Goal: Task Accomplishment & Management: Use online tool/utility

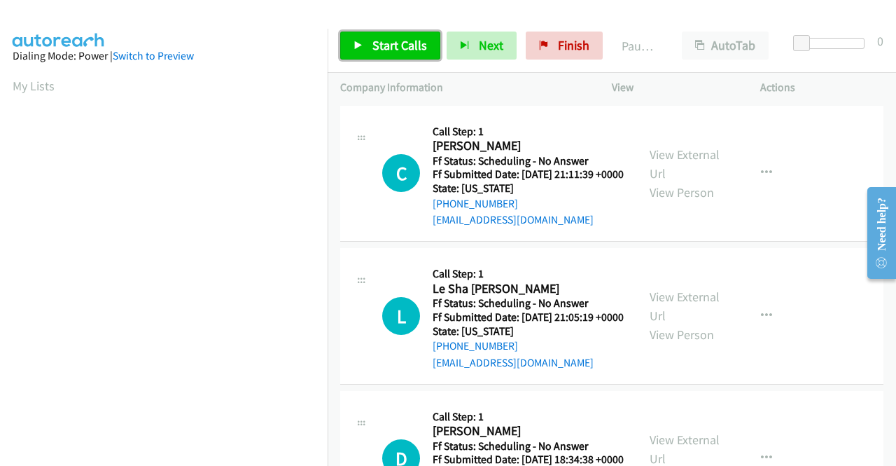
click at [391, 41] on span "Start Calls" at bounding box center [400, 45] width 55 height 16
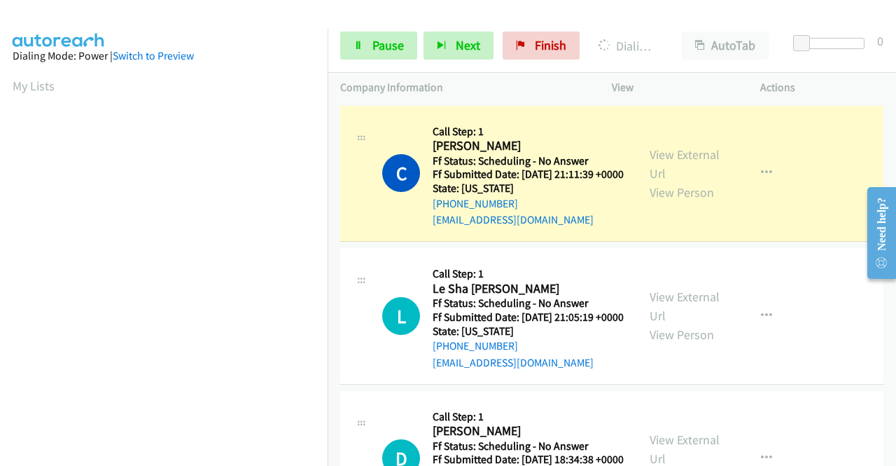
click at [0, 129] on aside "Dialing Mode: Power | Switch to Preview My Lists" at bounding box center [164, 416] width 328 height 775
click at [376, 53] on span "Pause" at bounding box center [389, 45] width 32 height 16
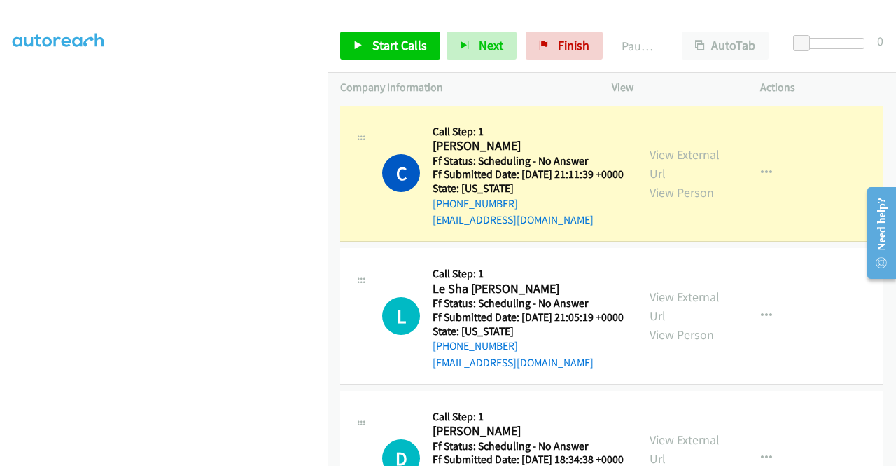
scroll to position [262, 0]
click at [699, 158] on link "View External Url" at bounding box center [685, 163] width 70 height 35
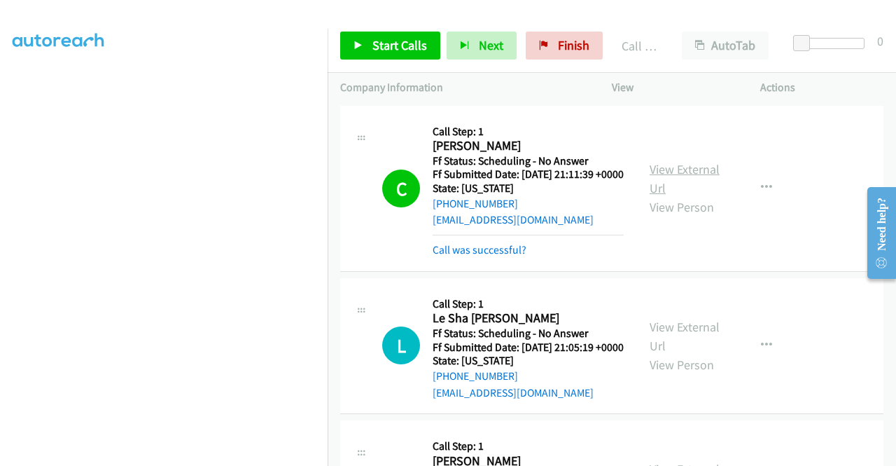
scroll to position [289, 0]
click at [433, 79] on p "Company Information" at bounding box center [463, 87] width 247 height 17
click at [410, 50] on span "Start Calls" at bounding box center [400, 45] width 55 height 16
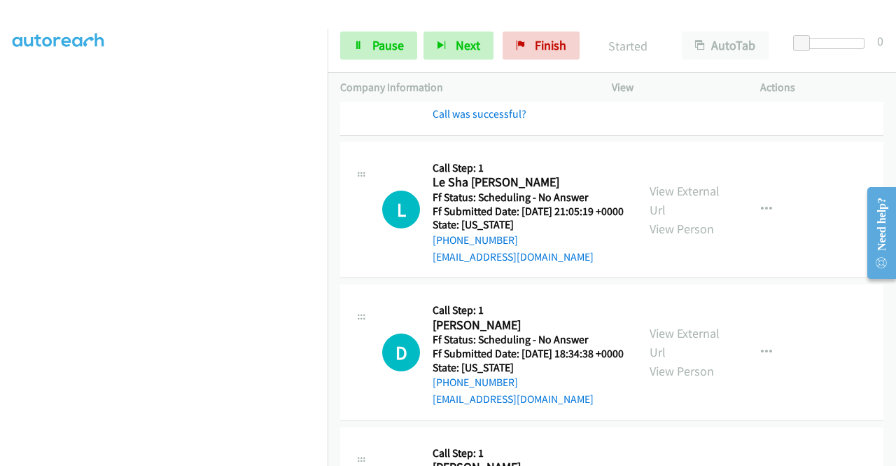
scroll to position [158, 0]
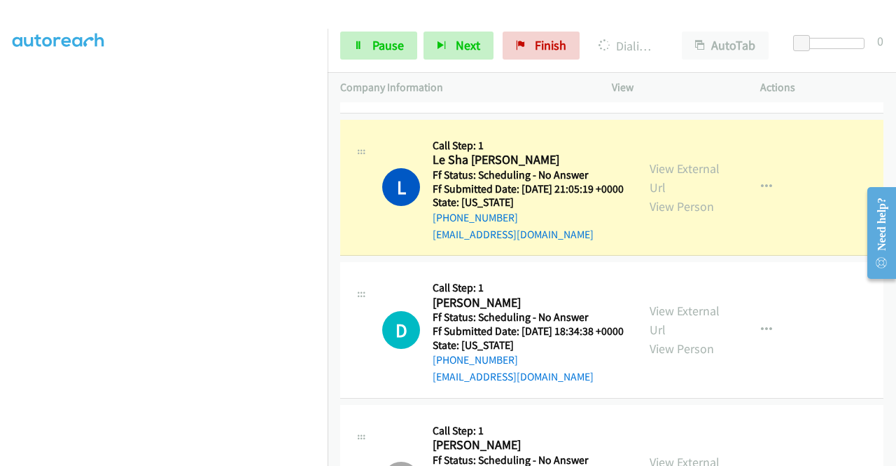
click at [663, 196] on div "View External Url View Person" at bounding box center [686, 187] width 73 height 57
click at [658, 194] on link "View External Url" at bounding box center [685, 177] width 70 height 35
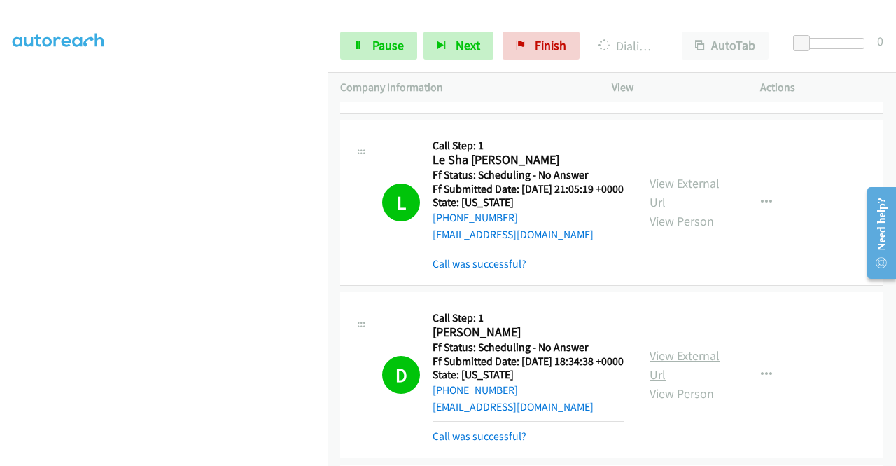
click at [680, 382] on link "View External Url" at bounding box center [685, 364] width 70 height 35
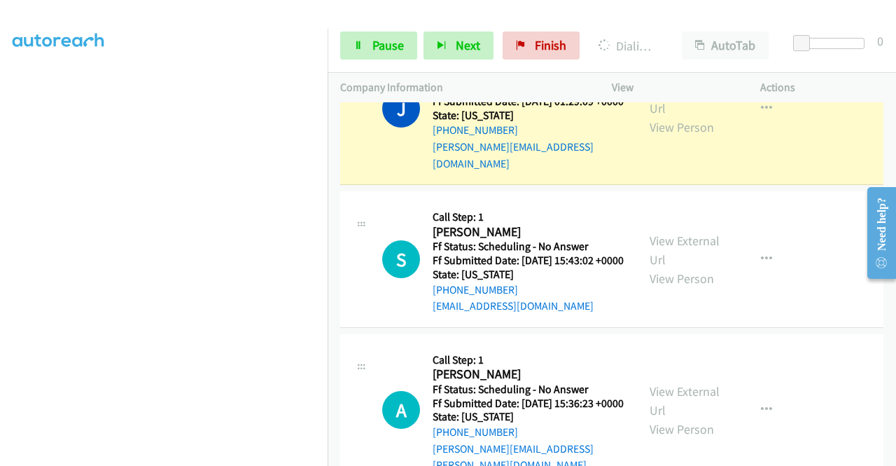
scroll to position [2352, 0]
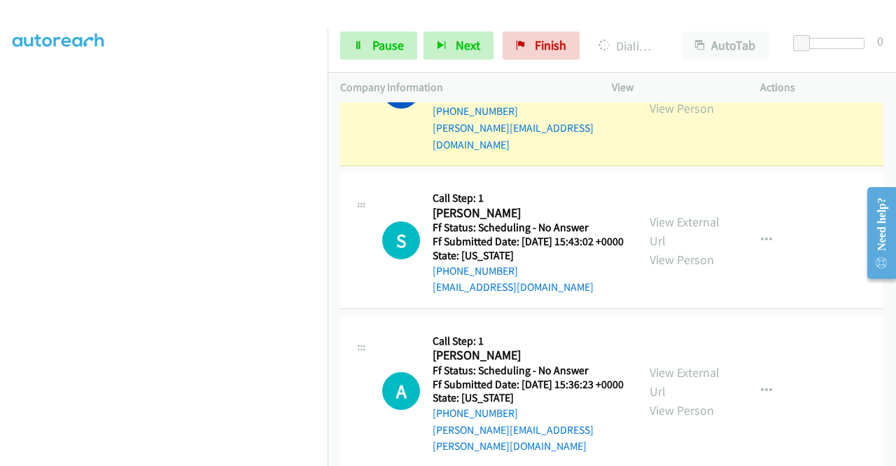
click at [653, 97] on link "View External Url" at bounding box center [685, 79] width 70 height 35
click at [349, 43] on link "Pause" at bounding box center [378, 46] width 77 height 28
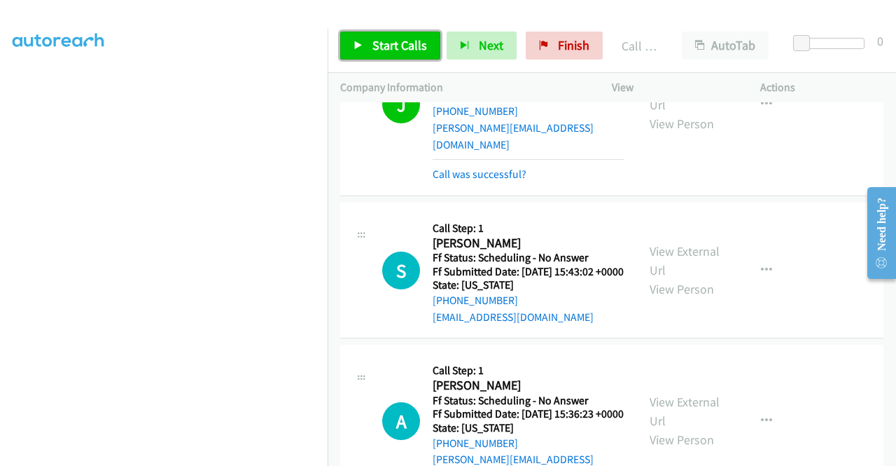
click at [401, 50] on span "Start Calls" at bounding box center [400, 45] width 55 height 16
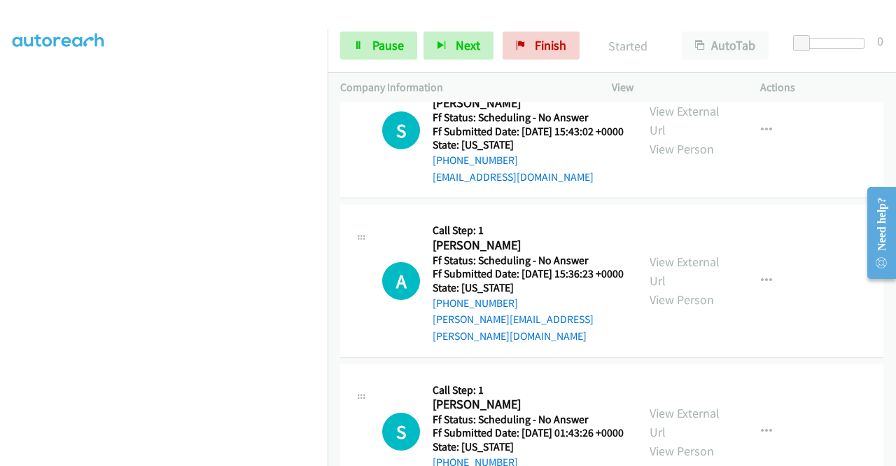
scroll to position [2614, 0]
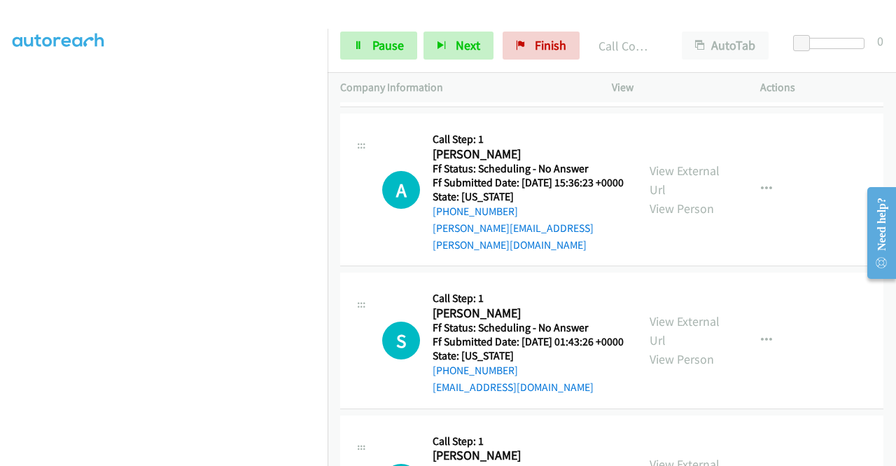
click at [689, 32] on link "View External Url" at bounding box center [685, 13] width 70 height 35
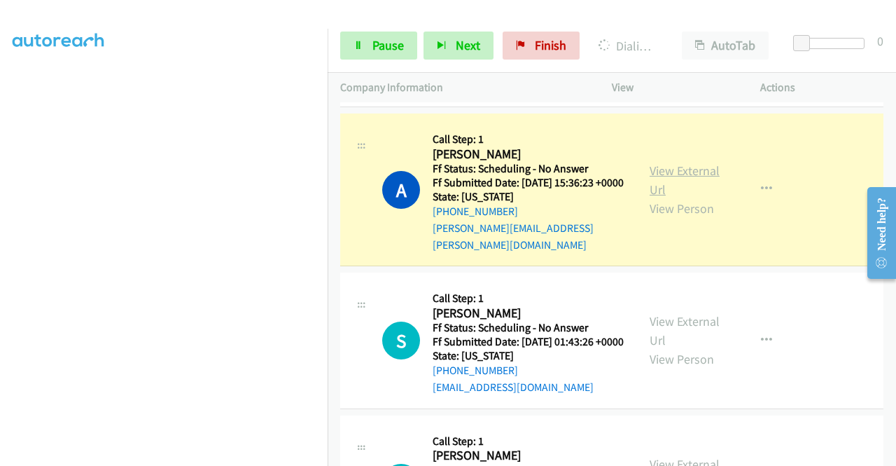
click at [653, 197] on link "View External Url" at bounding box center [685, 179] width 70 height 35
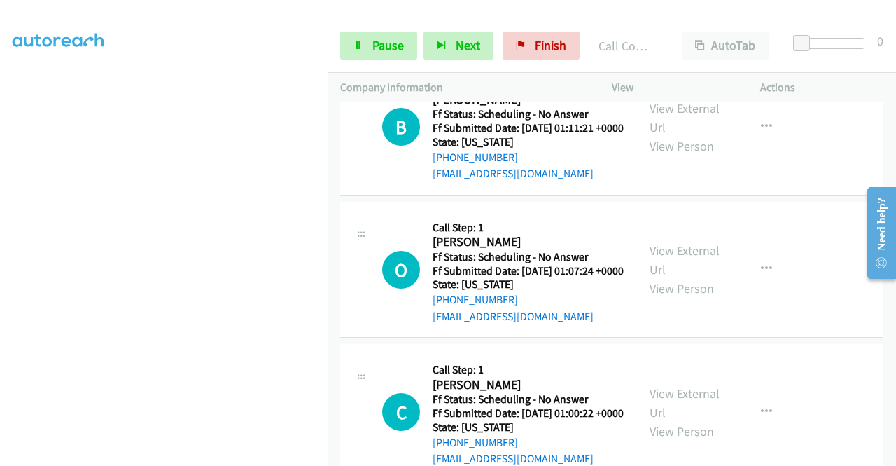
scroll to position [3012, 0]
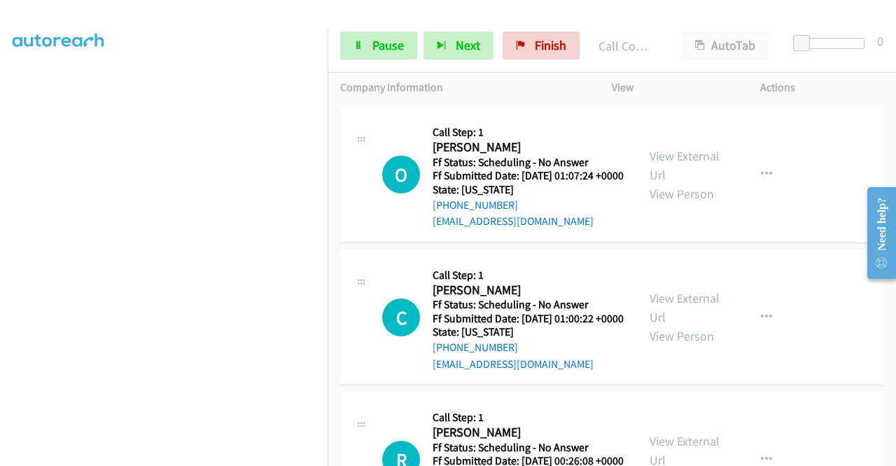
scroll to position [3152, 0]
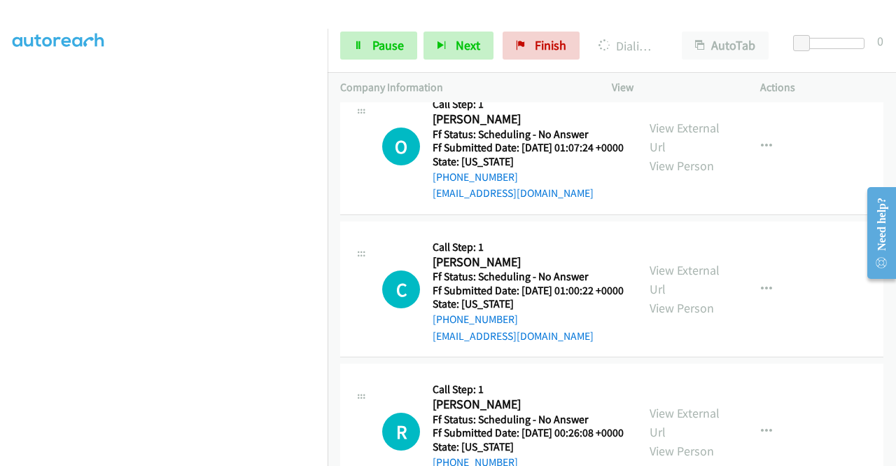
click at [693, 60] on div "View External Url View Person View External Url Email Schedule/Manage Callback …" at bounding box center [717, 4] width 161 height 111
click at [377, 47] on span "Pause" at bounding box center [389, 45] width 32 height 16
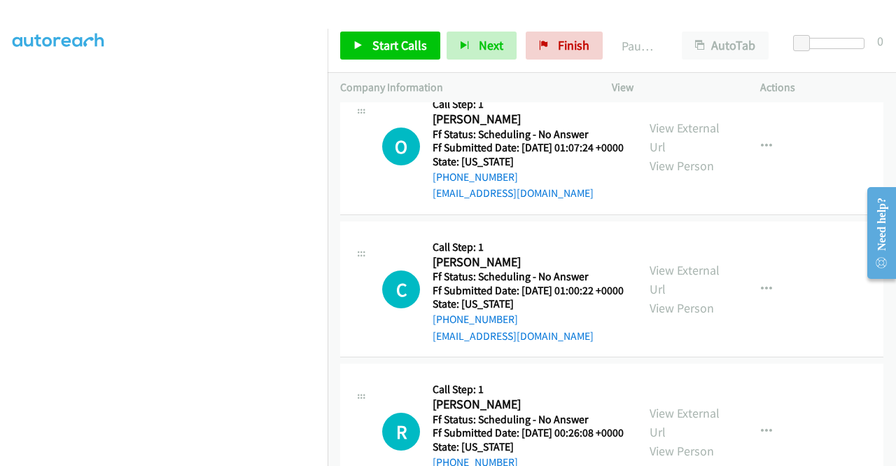
scroll to position [290, 0]
click at [392, 40] on span "Start Calls" at bounding box center [400, 45] width 55 height 16
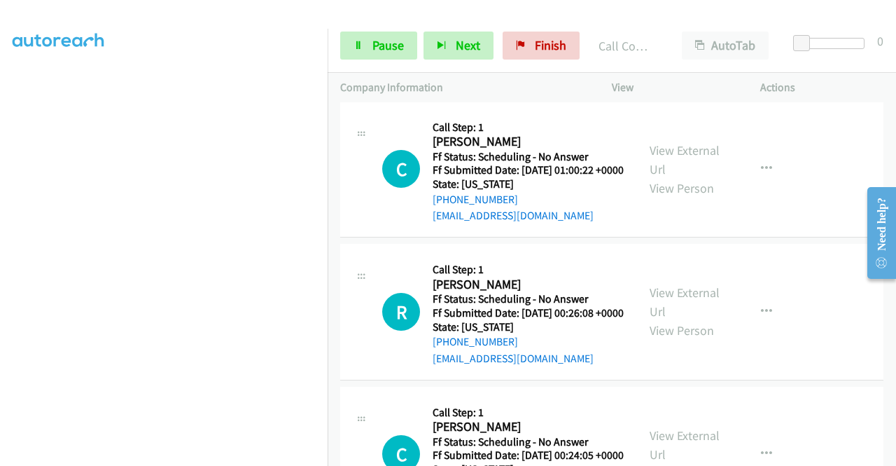
scroll to position [3329, 0]
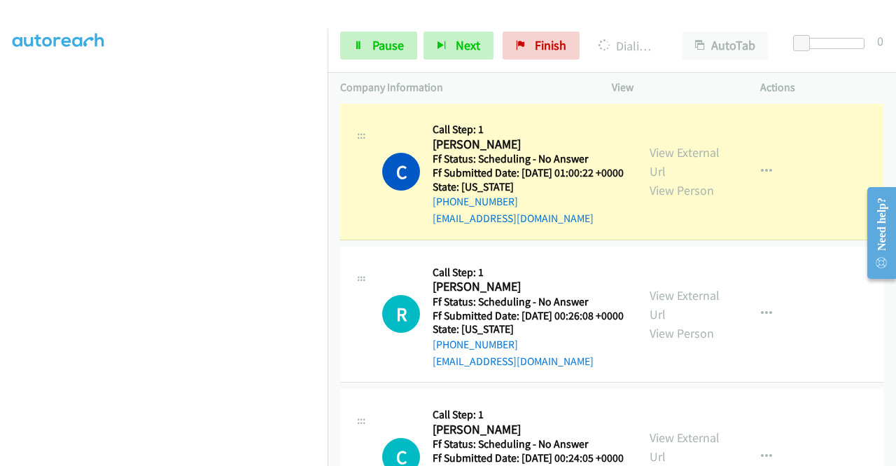
click at [650, 200] on div "View External Url View Person" at bounding box center [686, 171] width 73 height 57
click at [665, 179] on link "View External Url" at bounding box center [685, 161] width 70 height 35
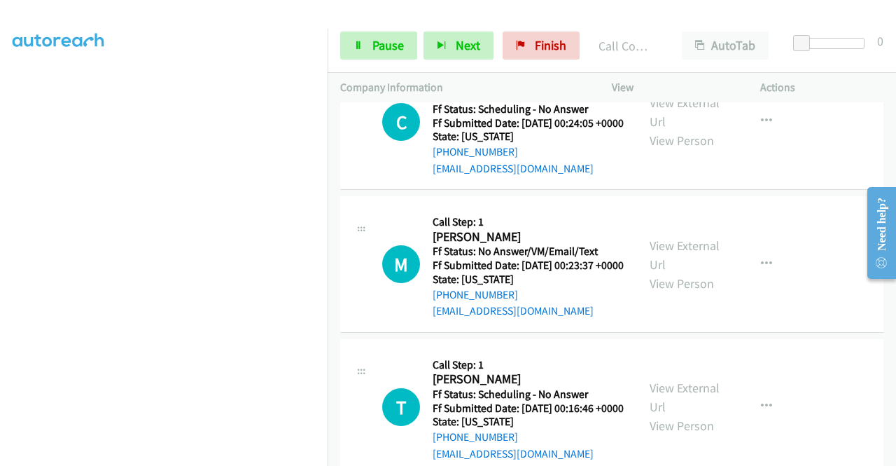
scroll to position [3703, 0]
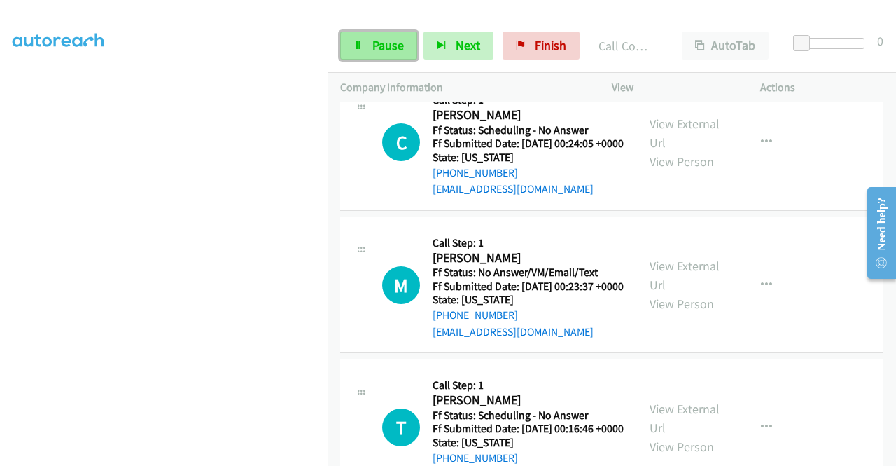
click at [372, 57] on link "Pause" at bounding box center [378, 46] width 77 height 28
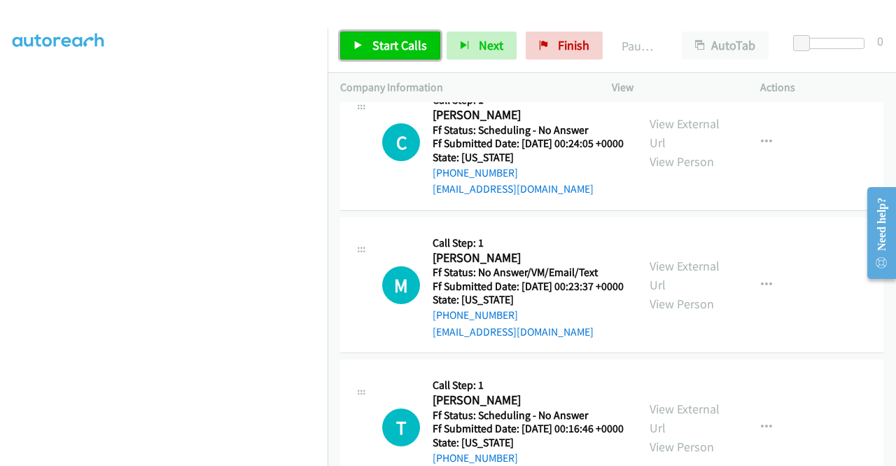
click at [376, 55] on link "Start Calls" at bounding box center [390, 46] width 100 height 28
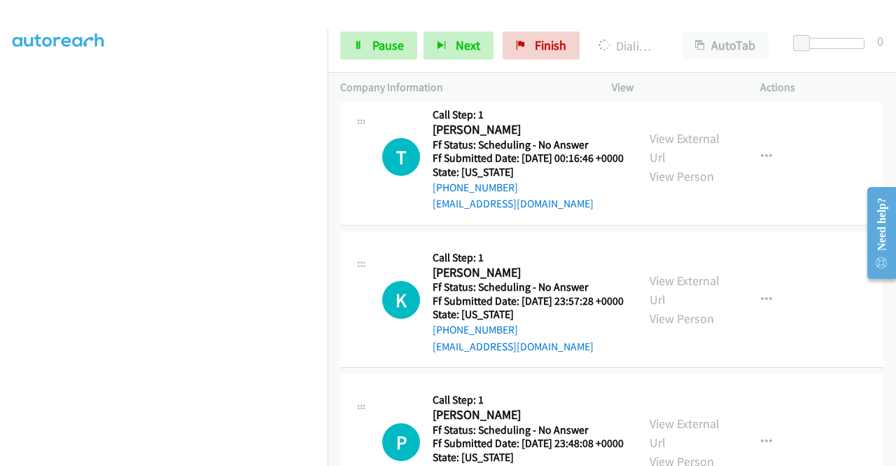
scroll to position [4086, 0]
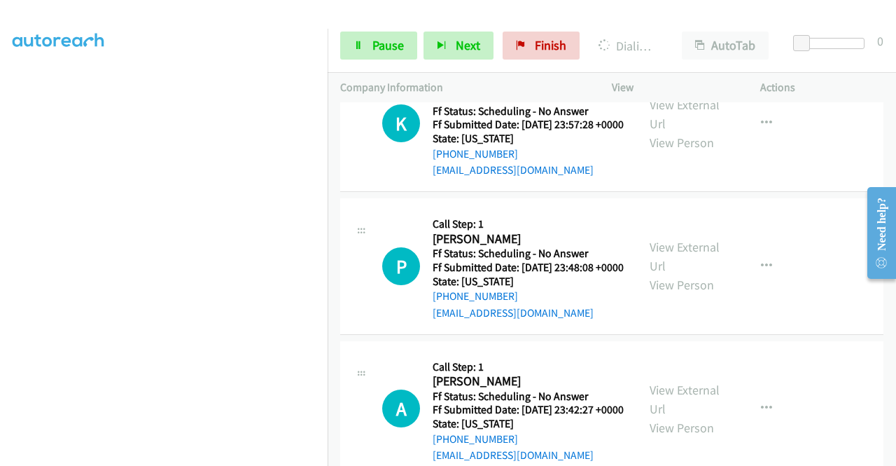
scroll to position [4235, 0]
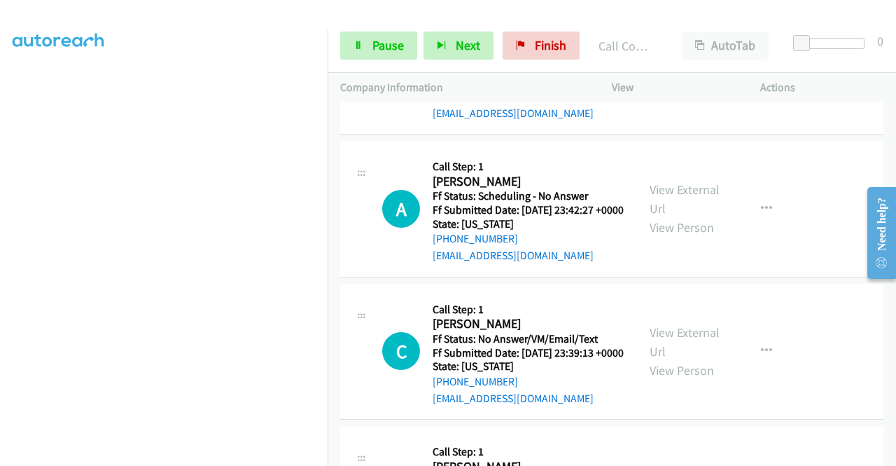
scroll to position [4422, 0]
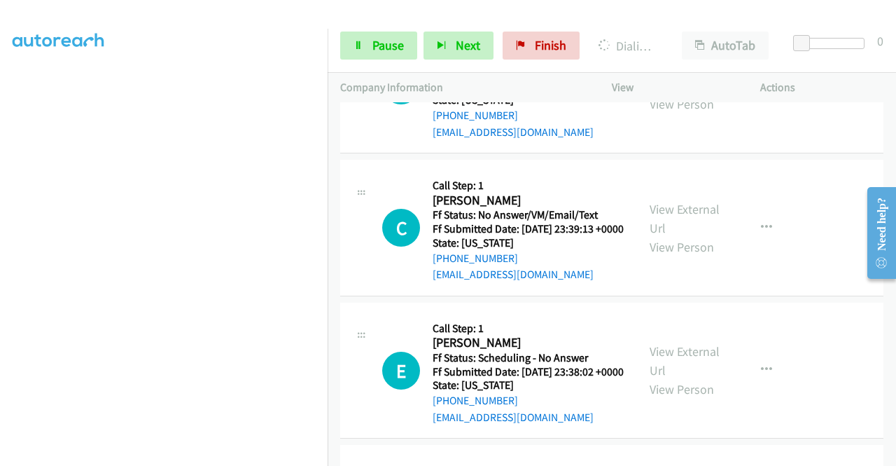
scroll to position [4609, 0]
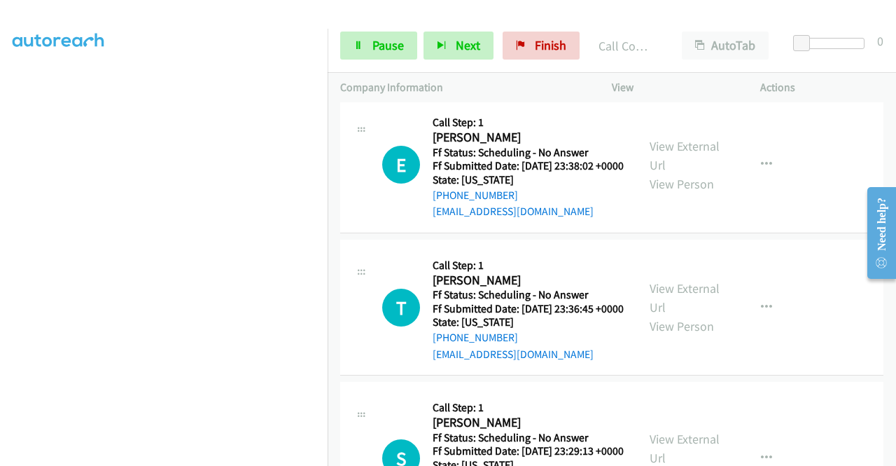
scroll to position [4805, 0]
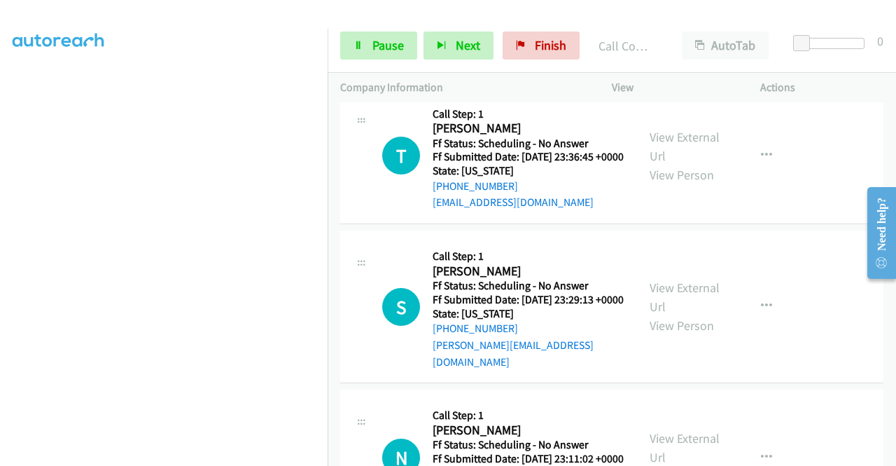
scroll to position [5011, 0]
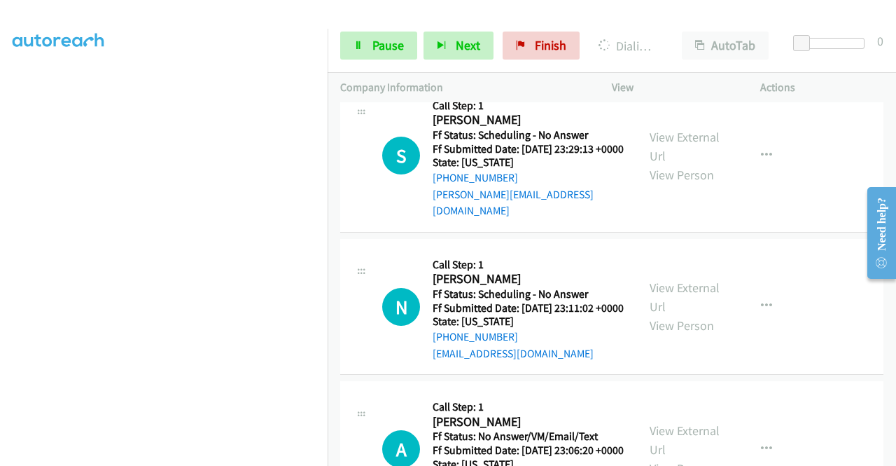
scroll to position [5190, 0]
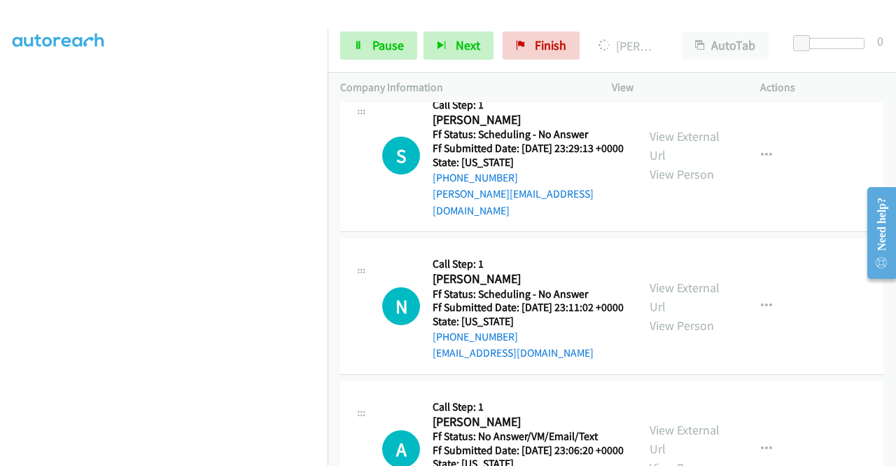
click at [693, 33] on div "View External Url View Person" at bounding box center [686, 4] width 73 height 57
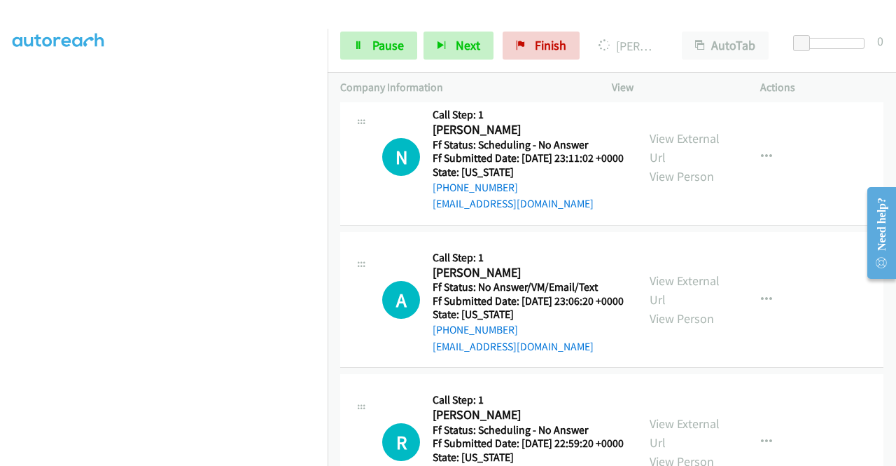
scroll to position [5386, 0]
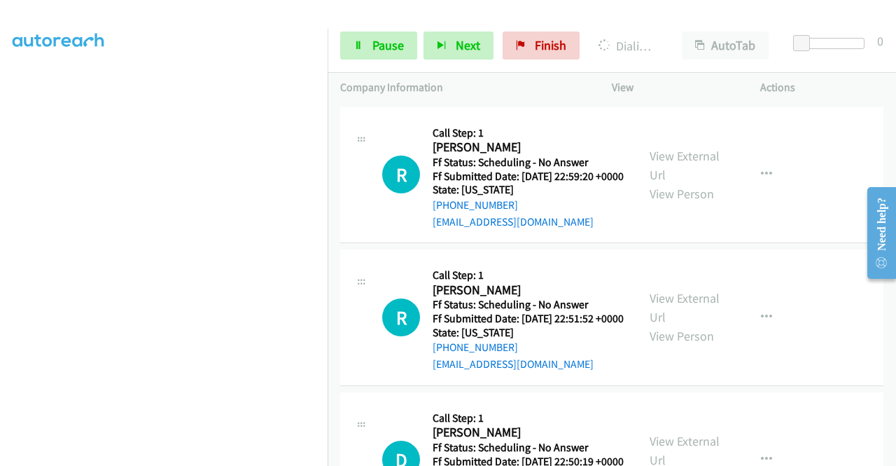
scroll to position [5731, 0]
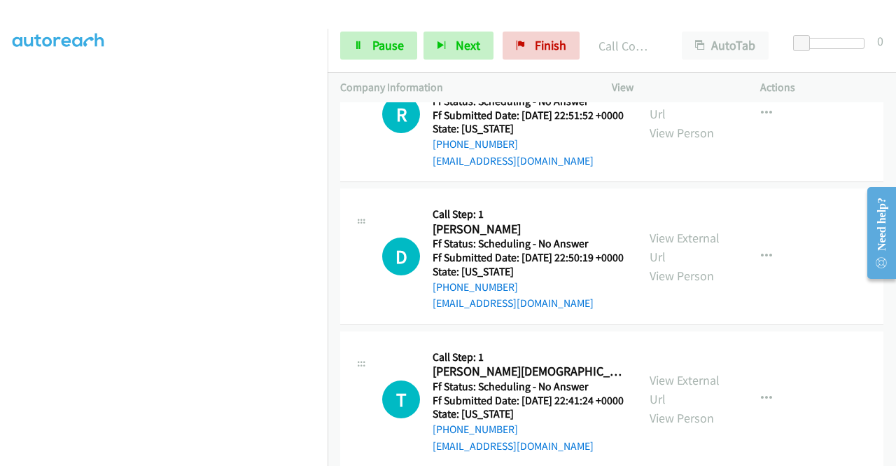
scroll to position [5929, 0]
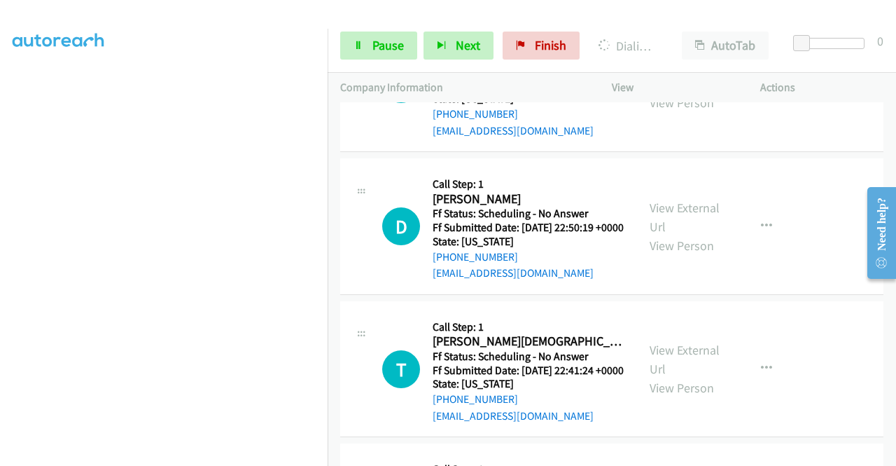
click at [888, 455] on div "+1 415-964-1034 Call failed - Please reload the list and try again The Callbar …" at bounding box center [612, 283] width 569 height 363
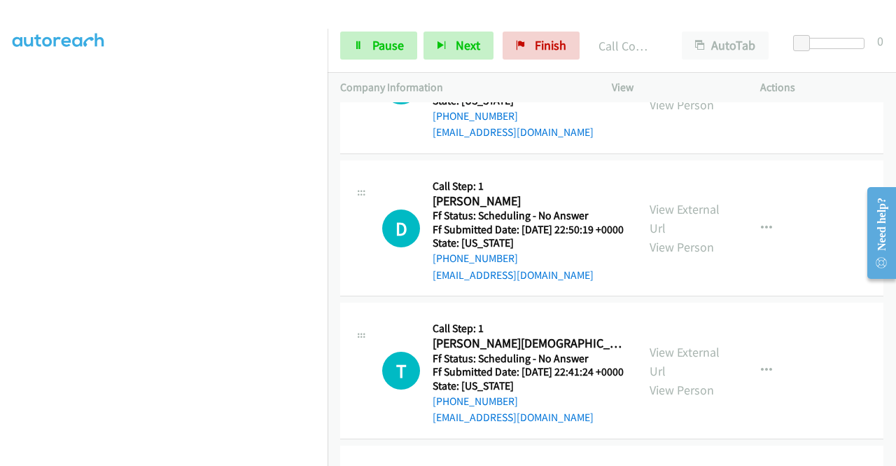
scroll to position [6088, 0]
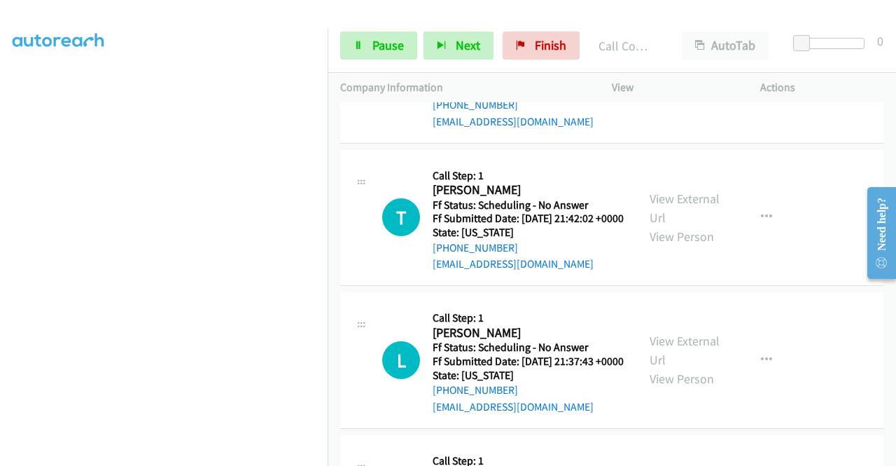
scroll to position [6314, 0]
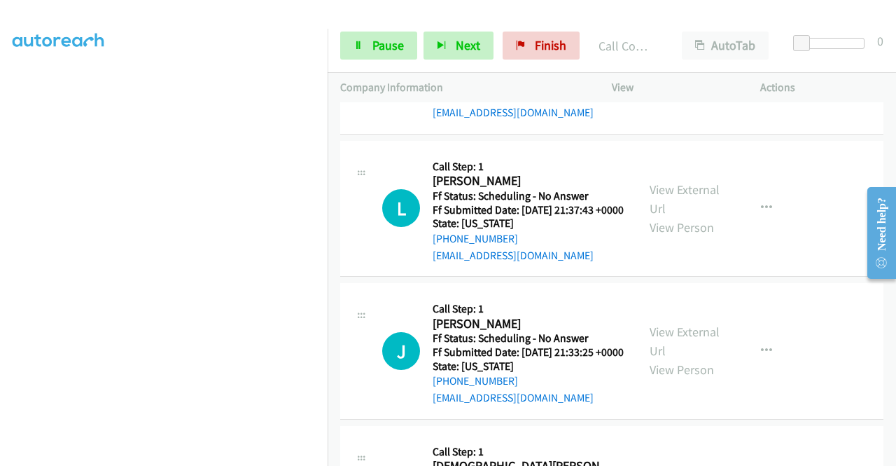
scroll to position [6478, 0]
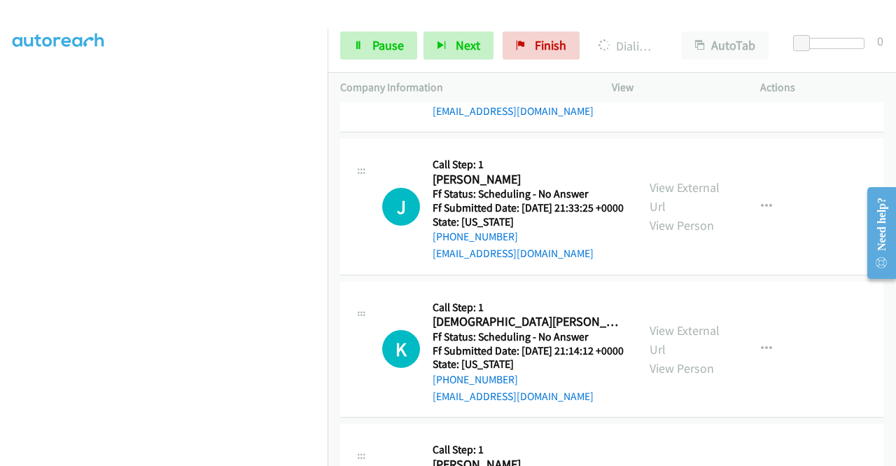
scroll to position [6637, 0]
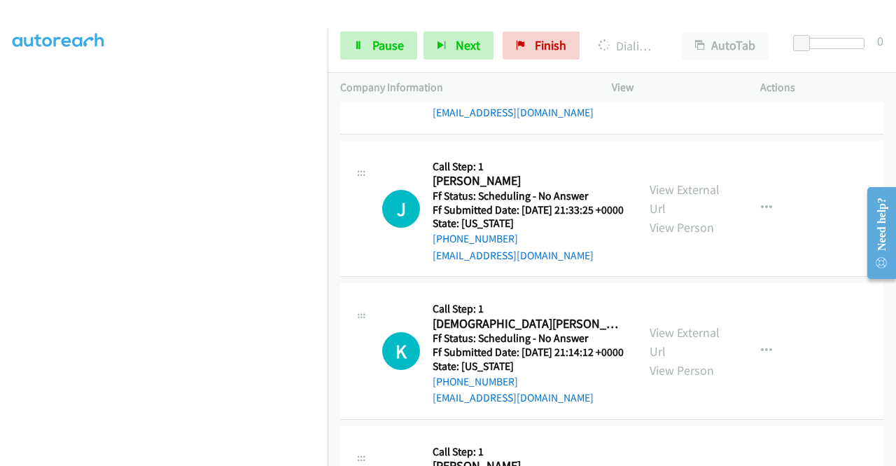
click at [373, 40] on span "Pause" at bounding box center [389, 45] width 32 height 16
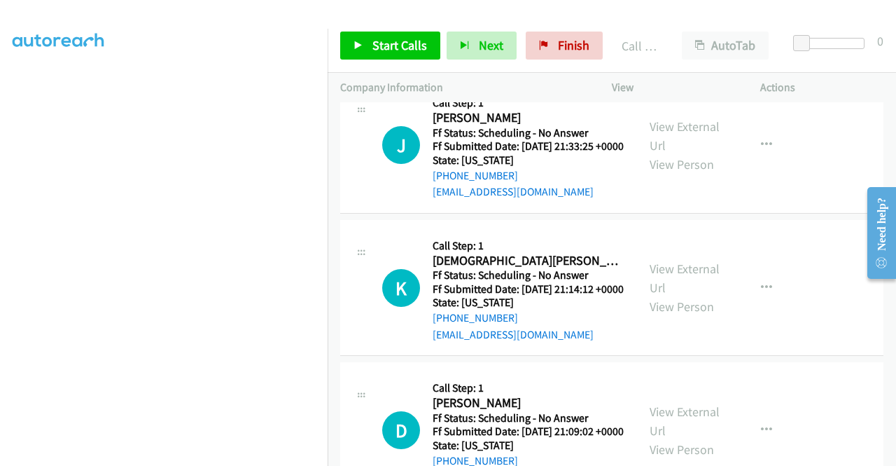
scroll to position [6777, 0]
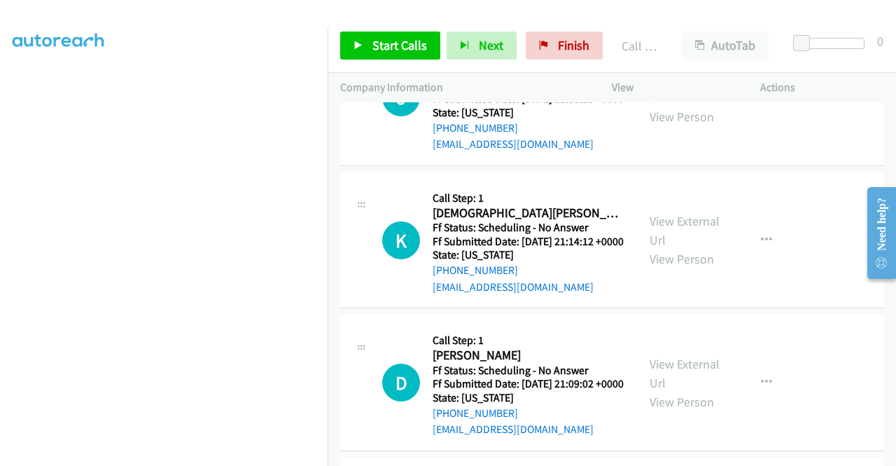
click at [396, 62] on div "Start Calls Pause Next Finish Call Completed AutoTab AutoTab 0" at bounding box center [612, 46] width 569 height 54
click at [390, 48] on span "Start Calls" at bounding box center [400, 45] width 55 height 16
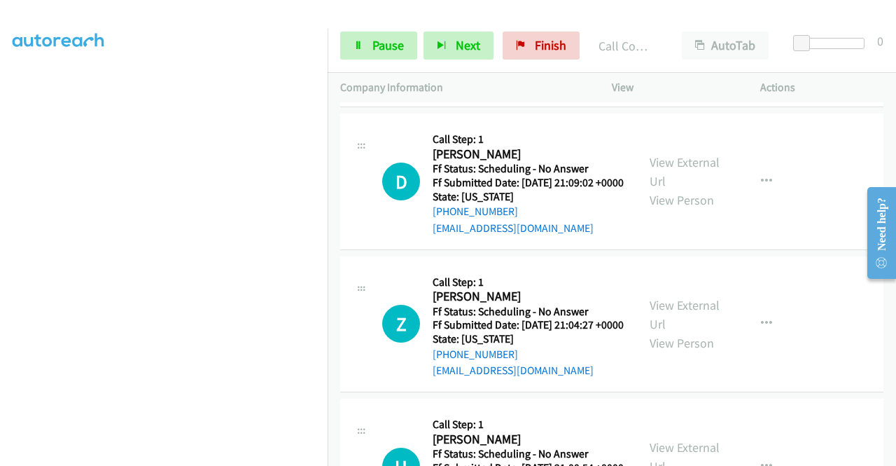
scroll to position [7010, 0]
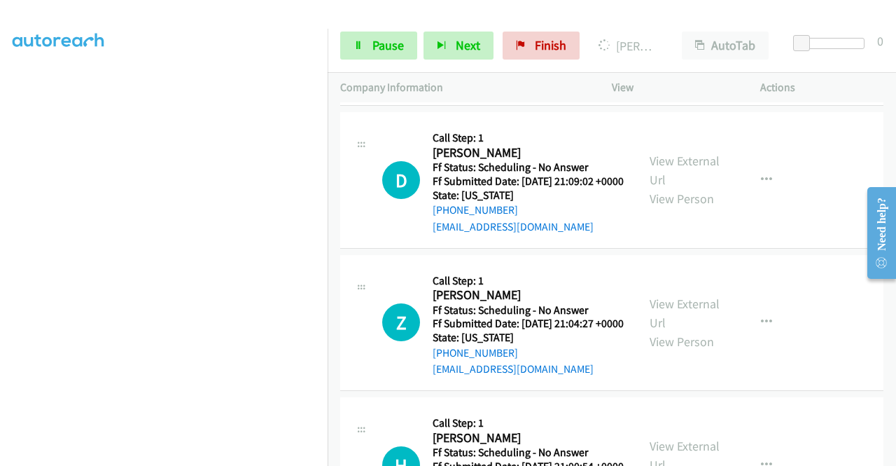
drag, startPoint x: 644, startPoint y: 188, endPoint x: 578, endPoint y: 148, distance: 77.4
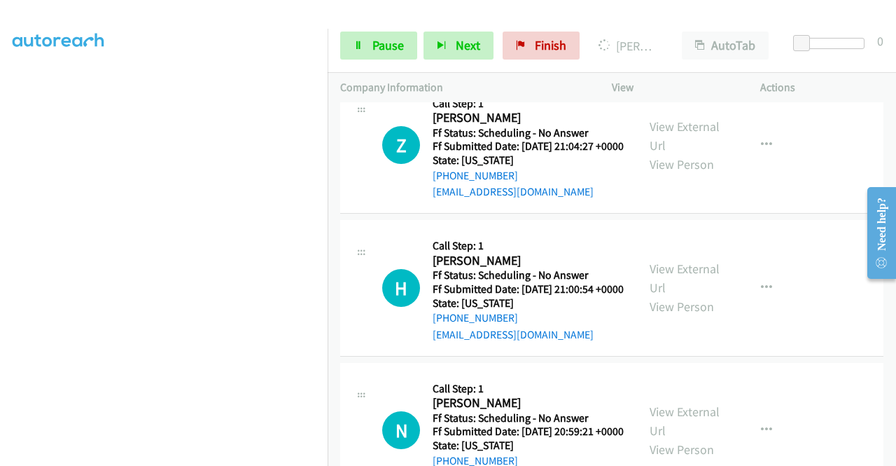
scroll to position [7216, 0]
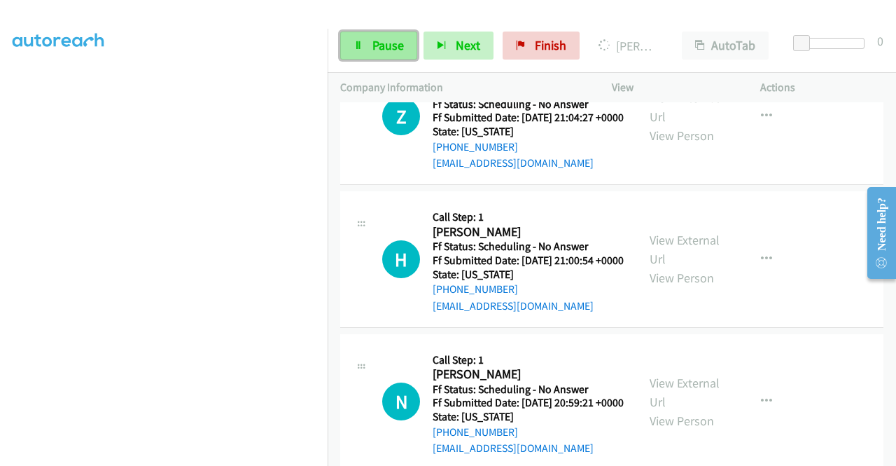
click at [349, 46] on link "Pause" at bounding box center [378, 46] width 77 height 28
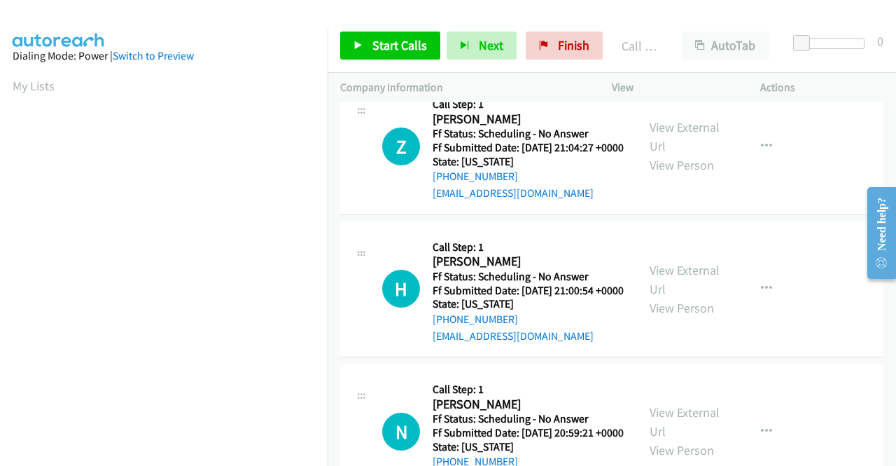
scroll to position [7245, 0]
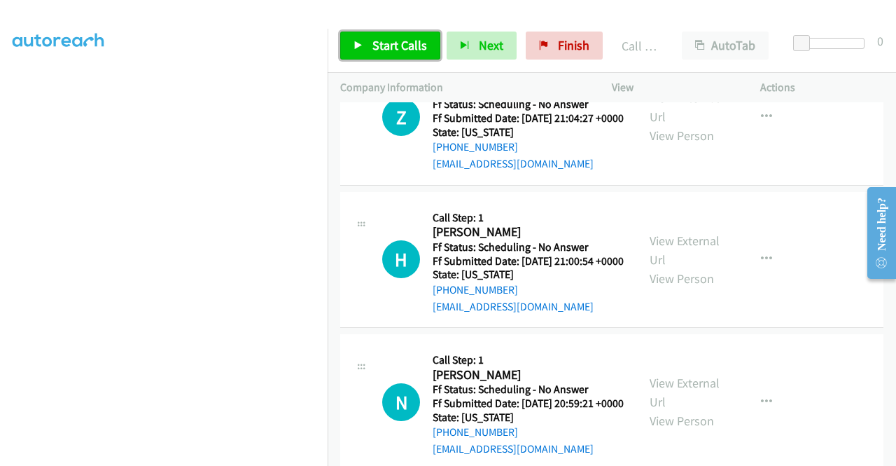
click at [370, 58] on link "Start Calls" at bounding box center [390, 46] width 100 height 28
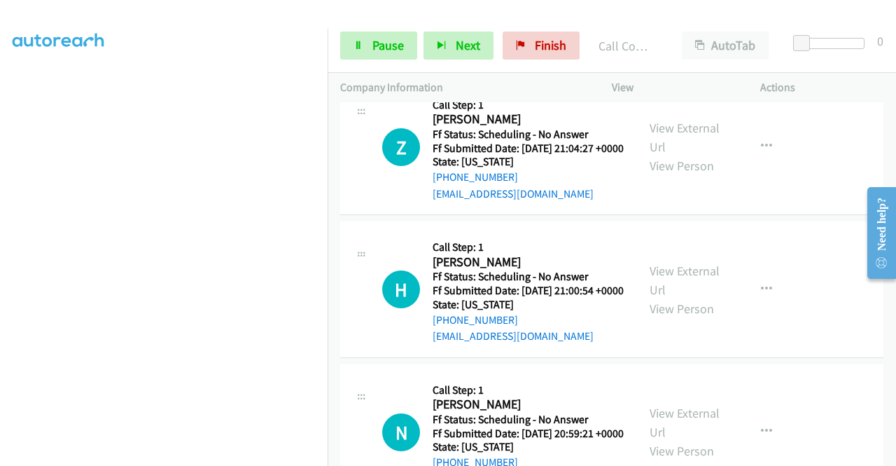
click at [892, 455] on div "+1 415-964-1034 Call failed - Please reload the list and try again The Callbar …" at bounding box center [612, 283] width 569 height 363
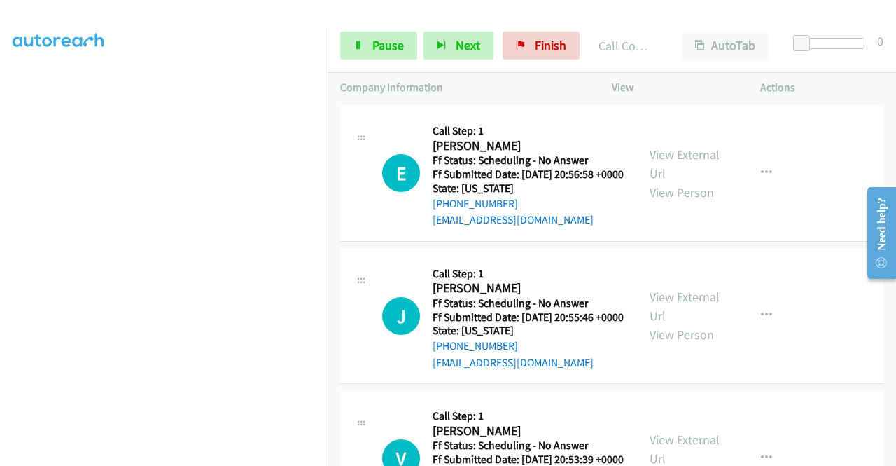
scroll to position [7693, 0]
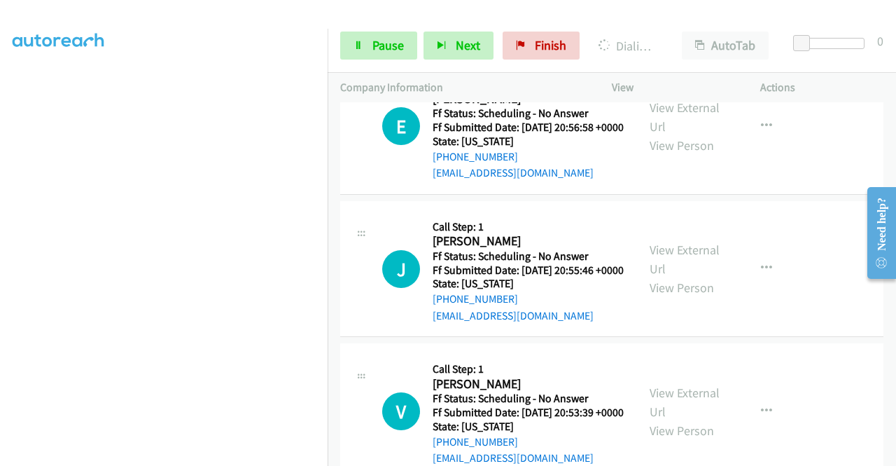
click at [385, 53] on span "Pause" at bounding box center [389, 45] width 32 height 16
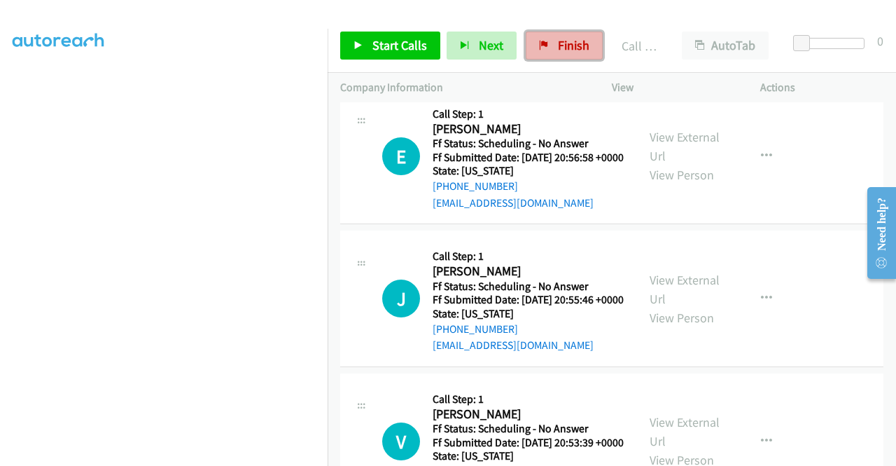
click at [558, 43] on span "Finish" at bounding box center [574, 45] width 32 height 16
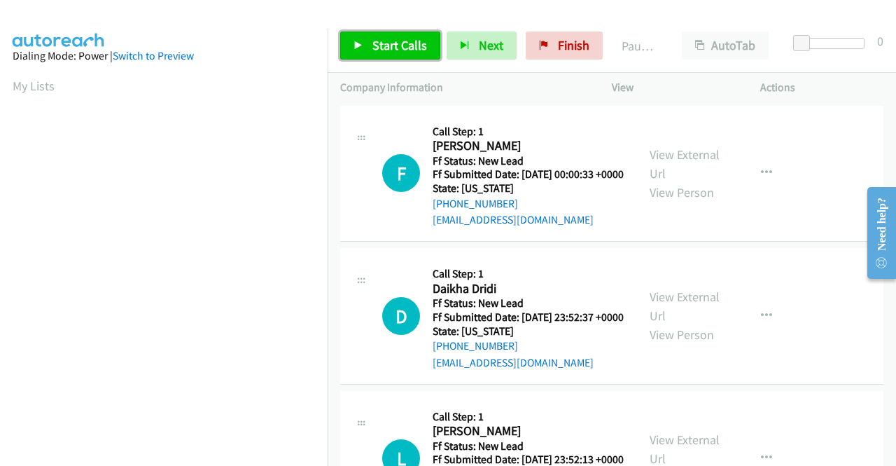
click at [356, 51] on link "Start Calls" at bounding box center [390, 46] width 100 height 28
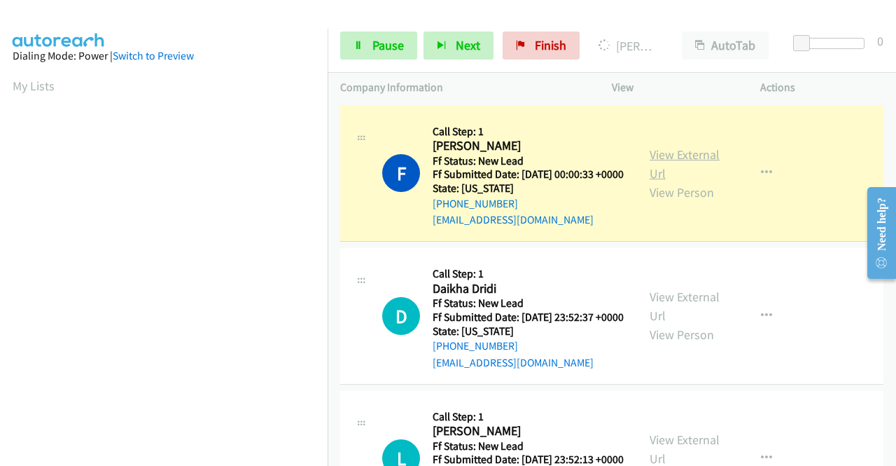
click at [664, 160] on link "View External Url" at bounding box center [685, 163] width 70 height 35
click at [0, 142] on aside "Dialing Mode: Power | Switch to Preview My Lists" at bounding box center [164, 416] width 328 height 775
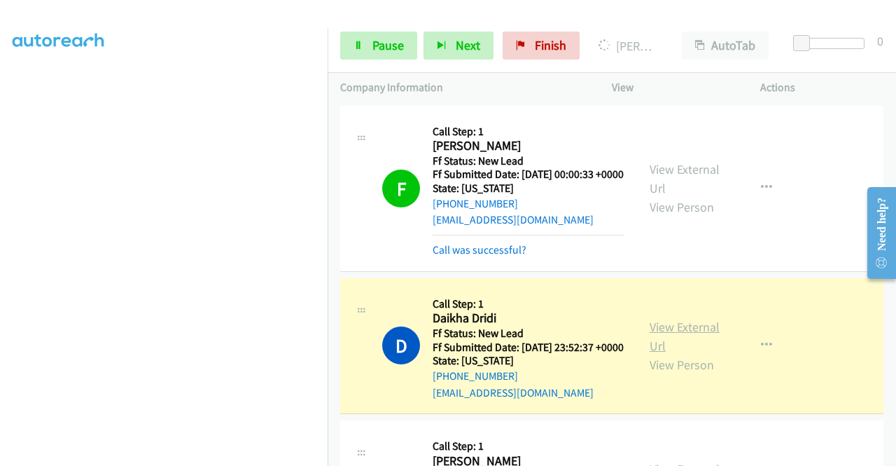
click at [656, 345] on link "View External Url" at bounding box center [685, 336] width 70 height 35
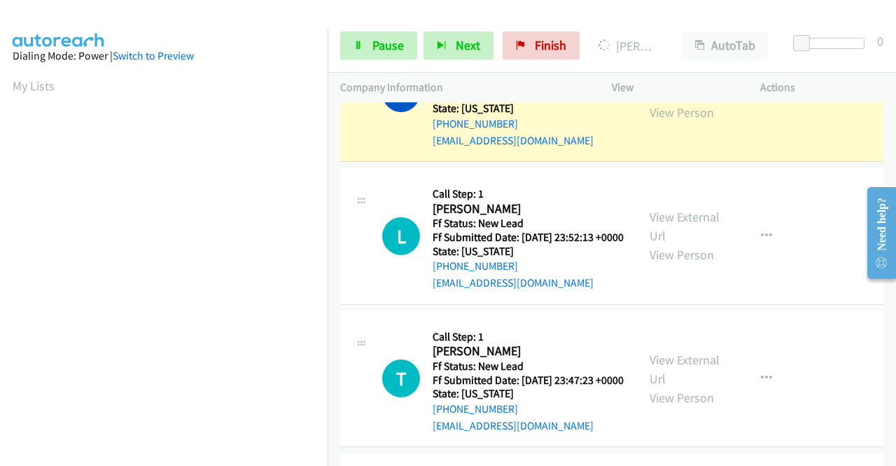
scroll to position [267, 0]
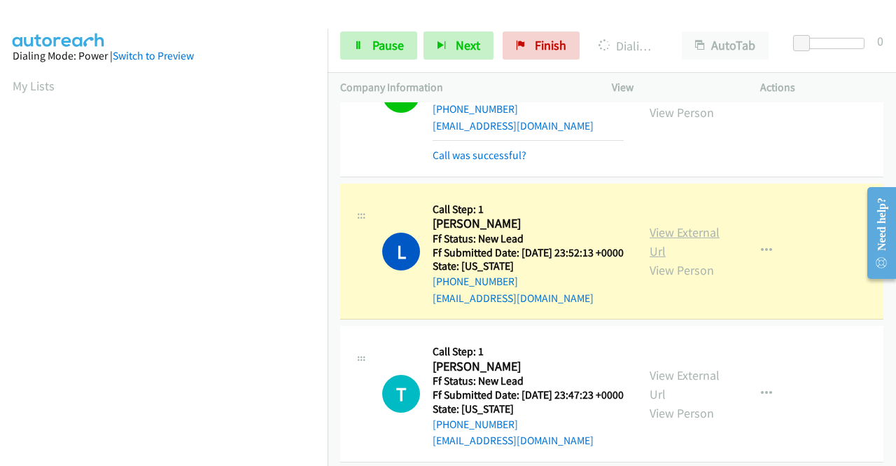
click at [672, 259] on link "View External Url" at bounding box center [685, 241] width 70 height 35
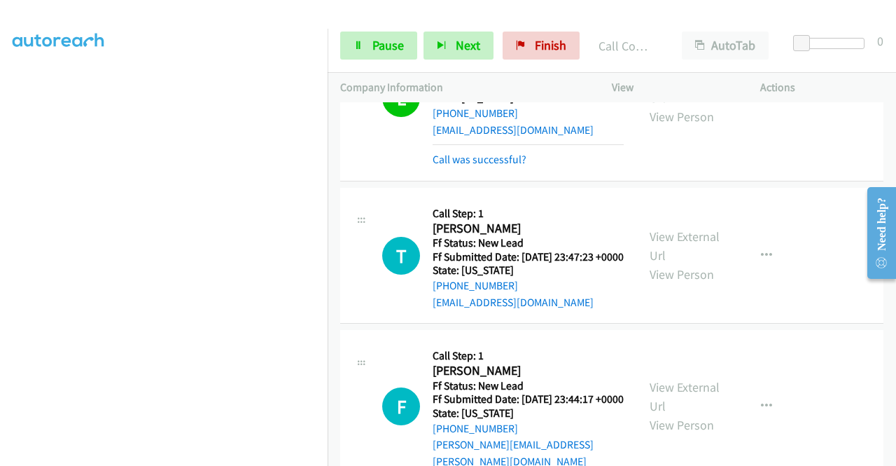
scroll to position [450, 0]
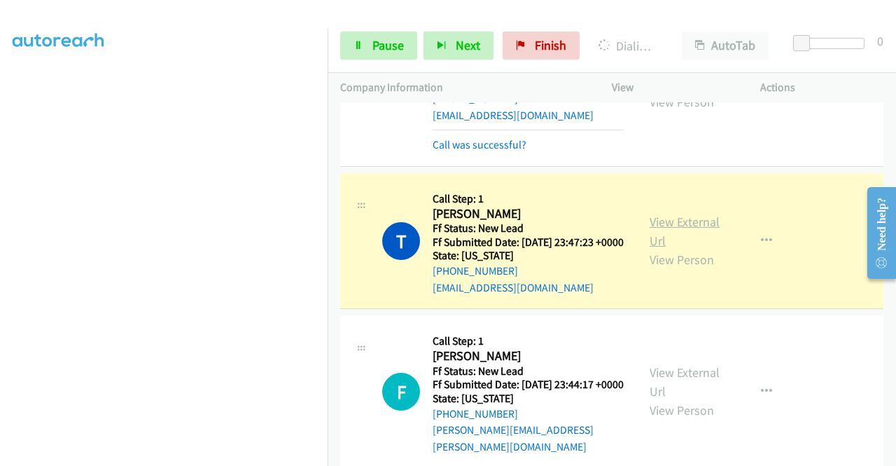
click at [665, 249] on link "View External Url" at bounding box center [685, 231] width 70 height 35
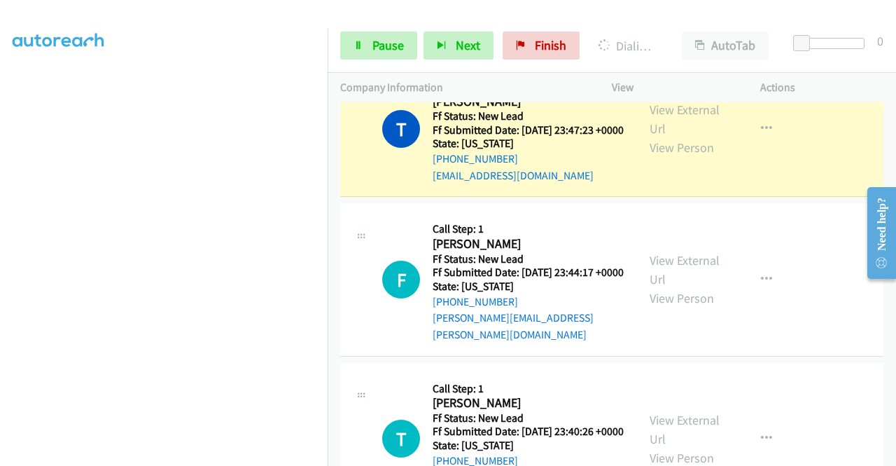
scroll to position [590, 0]
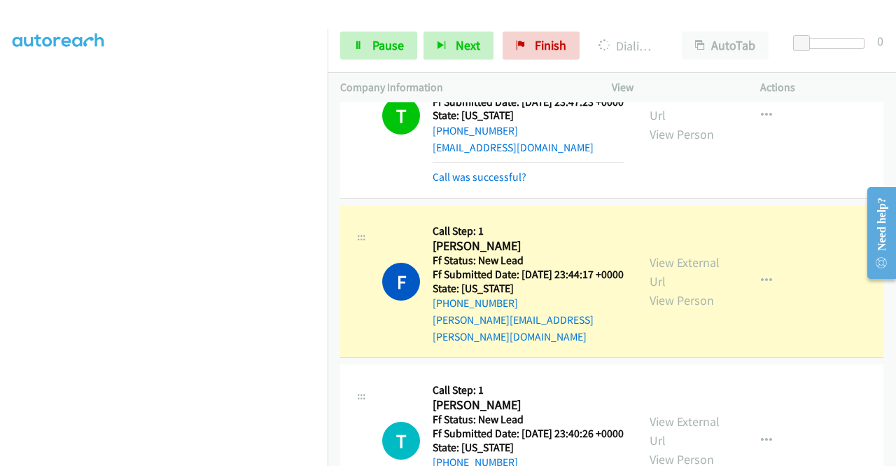
click at [660, 310] on div "View External Url View Person" at bounding box center [686, 281] width 73 height 57
click at [661, 289] on link "View External Url" at bounding box center [685, 271] width 70 height 35
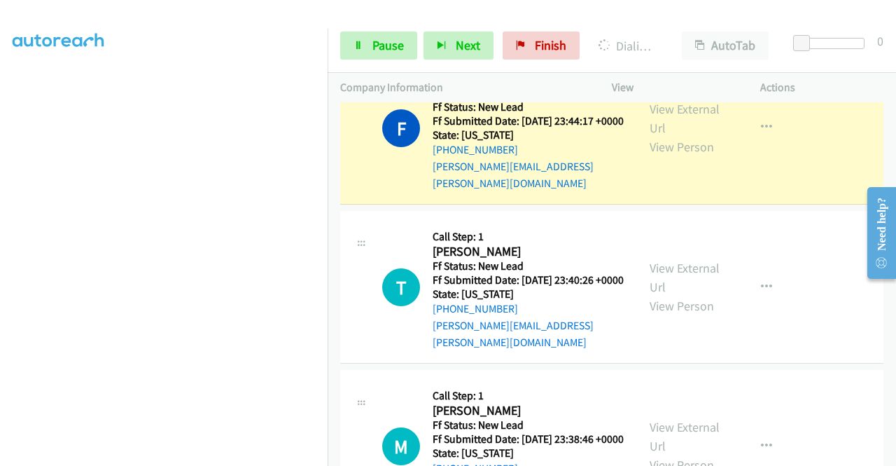
scroll to position [749, 0]
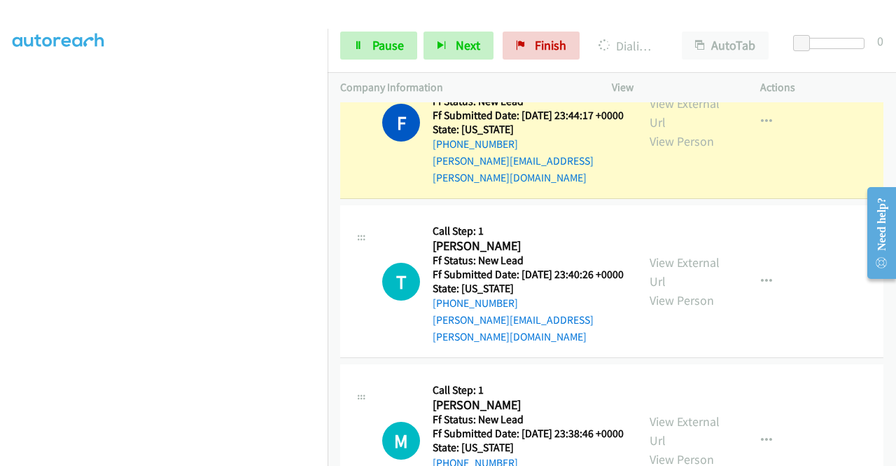
click at [357, 29] on div "Start Calls Pause Next Finish Dialing Frances Brown AutoTab AutoTab 0" at bounding box center [612, 46] width 569 height 54
click at [357, 32] on link "Pause" at bounding box center [378, 46] width 77 height 28
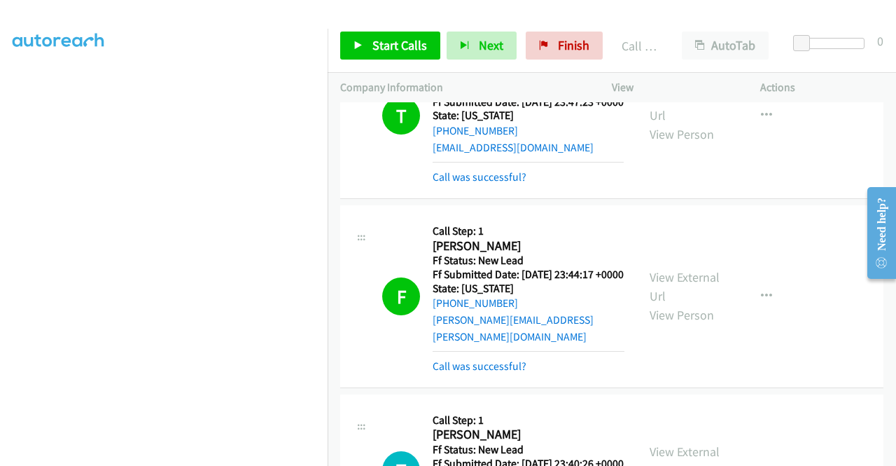
scroll to position [534, 0]
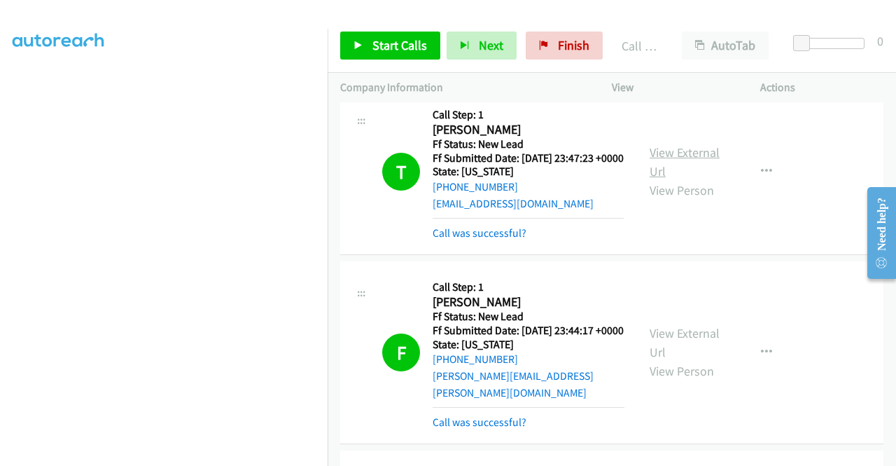
click at [698, 179] on link "View External Url" at bounding box center [685, 161] width 70 height 35
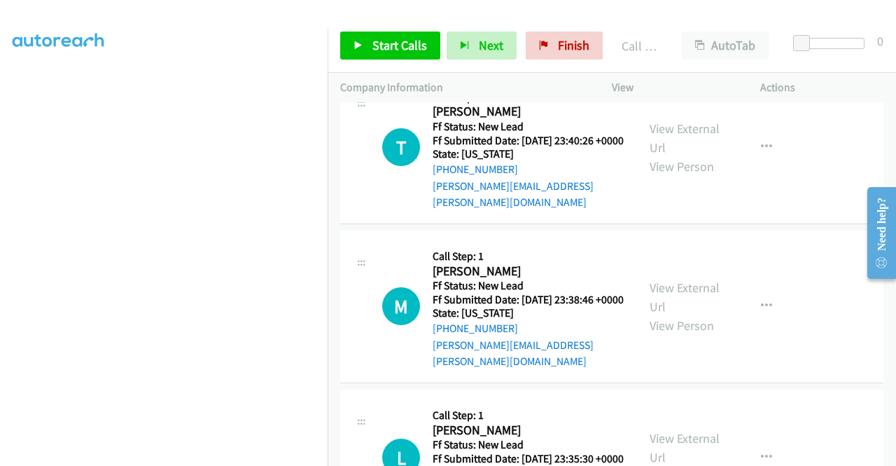
scroll to position [916, 0]
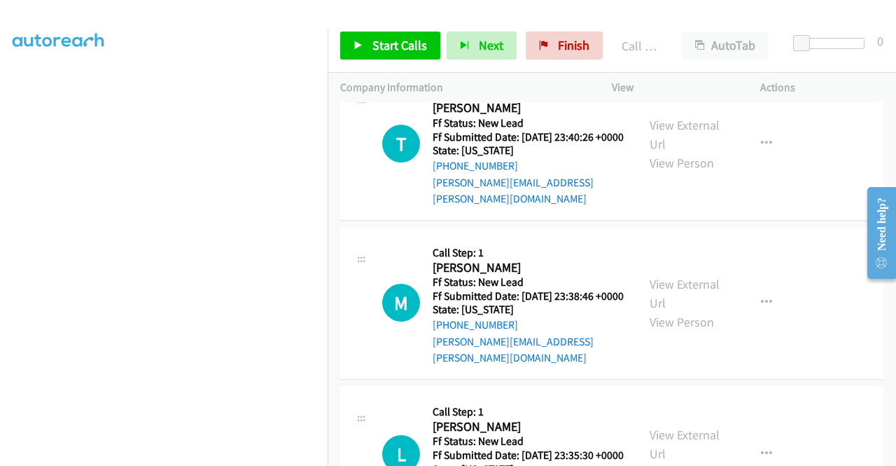
click at [392, 62] on div "Start Calls Pause Next Finish Call Completed AutoTab AutoTab 0" at bounding box center [612, 46] width 569 height 54
click at [388, 46] on span "Start Calls" at bounding box center [400, 45] width 55 height 16
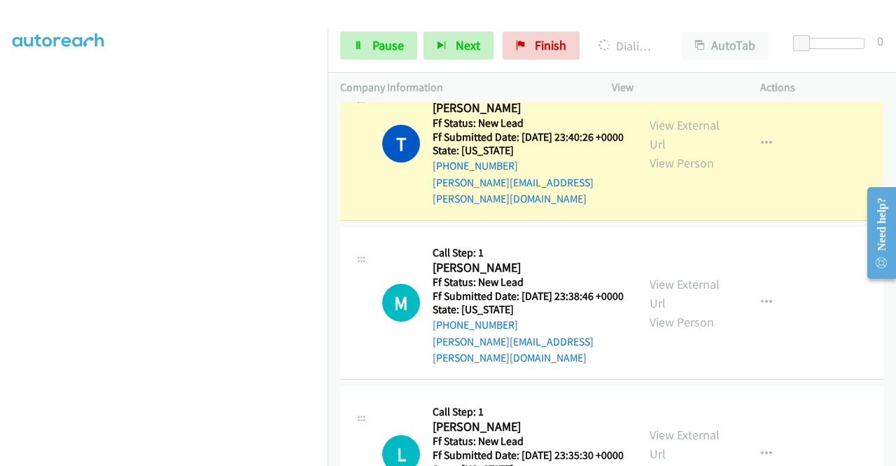
click at [662, 162] on div "View External Url View Person View External Url Email Schedule/Manage Callback …" at bounding box center [717, 144] width 161 height 127
click at [670, 152] on link "View External Url" at bounding box center [685, 134] width 70 height 35
click at [0, 176] on aside "Dialing Mode: Power | Switch to Preview My Lists" at bounding box center [164, 106] width 328 height 775
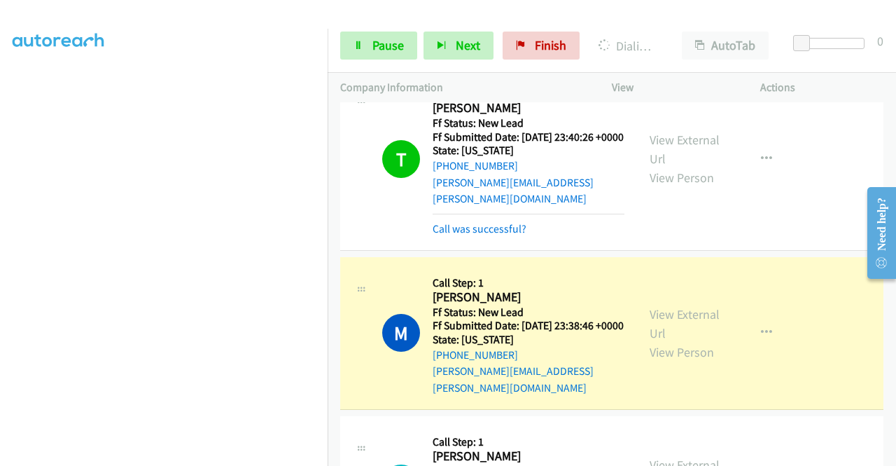
click at [679, 361] on div "View External Url View Person" at bounding box center [686, 333] width 73 height 57
click at [678, 341] on link "View External Url" at bounding box center [685, 323] width 70 height 35
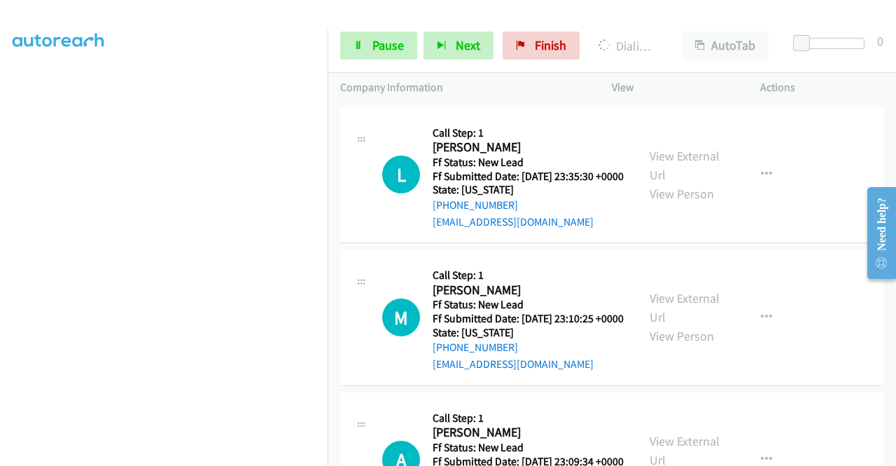
scroll to position [1234, 0]
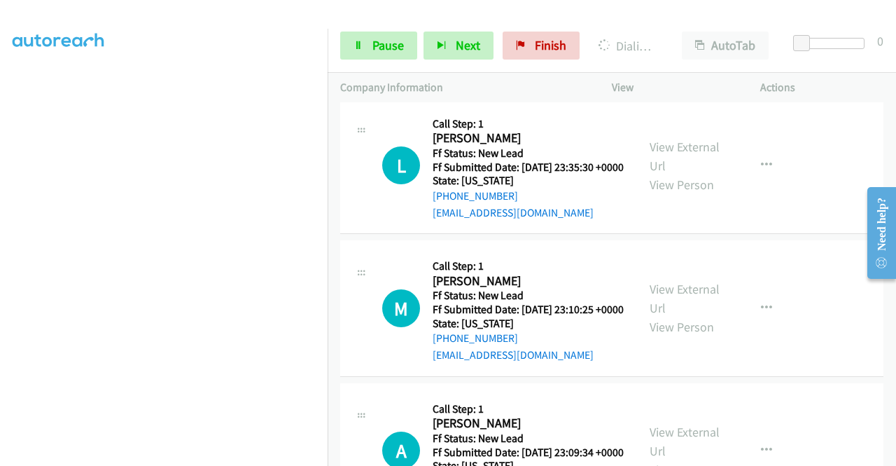
click at [328, 112] on nav "Dialing Mode: Power | Switch to Preview My Lists" at bounding box center [164, 262] width 328 height 466
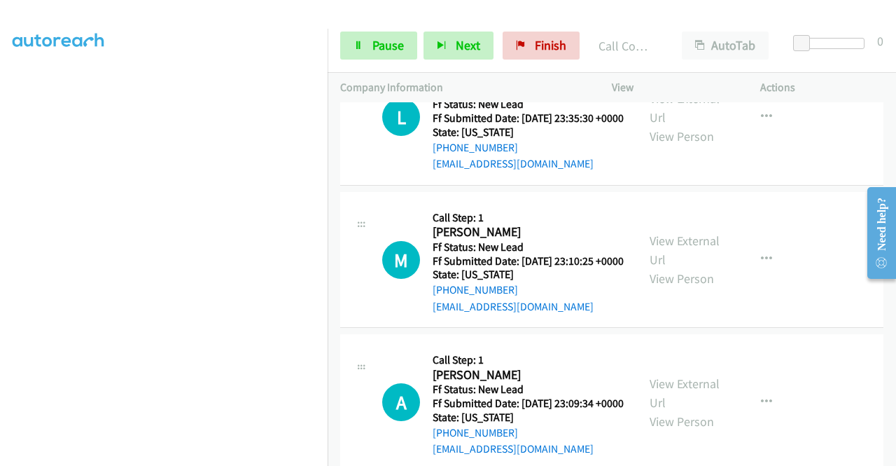
scroll to position [1318, 0]
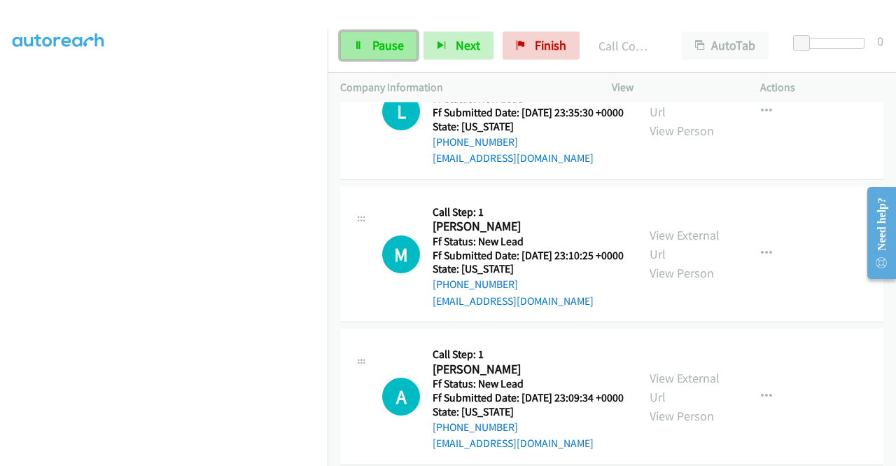
click at [374, 46] on span "Pause" at bounding box center [389, 45] width 32 height 16
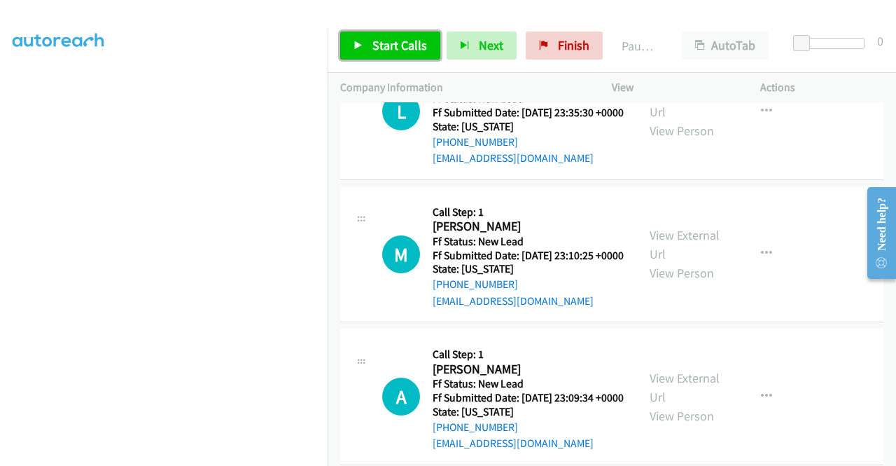
click at [374, 46] on span "Start Calls" at bounding box center [400, 45] width 55 height 16
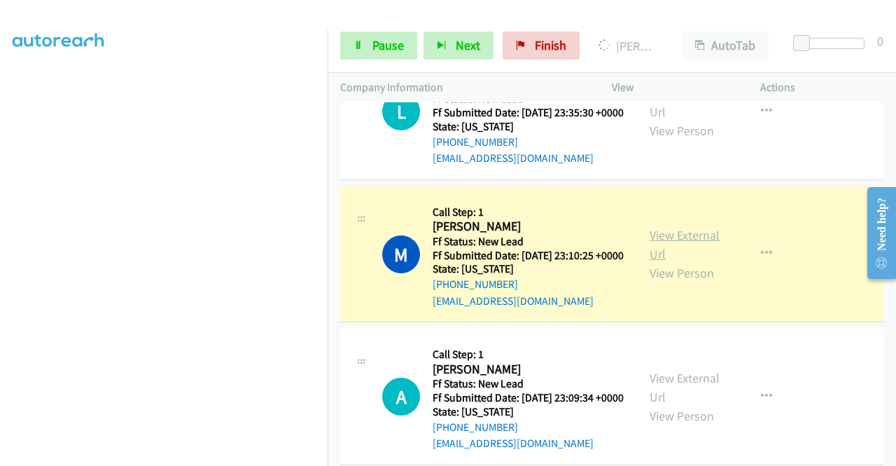
click at [663, 262] on link "View External Url" at bounding box center [685, 244] width 70 height 35
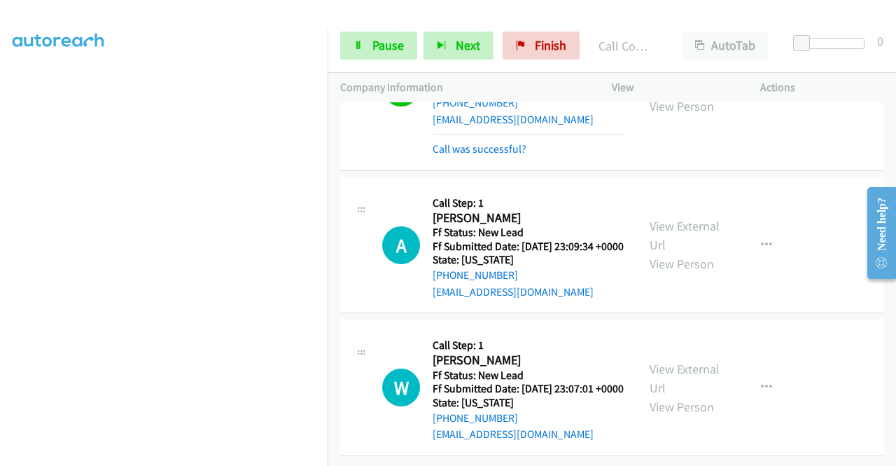
scroll to position [1607, 0]
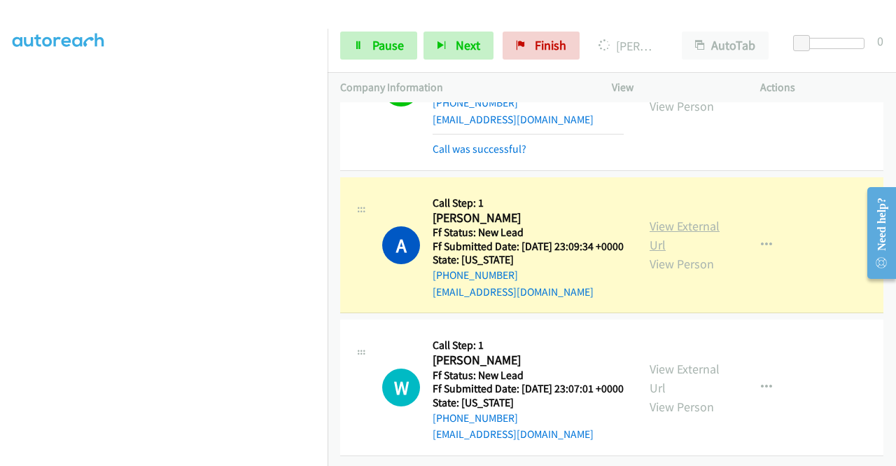
click at [658, 218] on link "View External Url" at bounding box center [685, 235] width 70 height 35
click at [333, 99] on div "Company Information" at bounding box center [464, 87] width 272 height 29
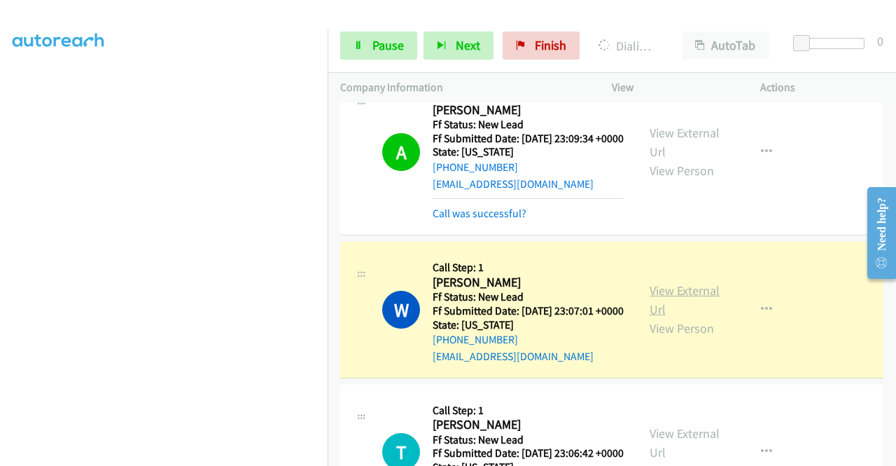
click at [681, 317] on link "View External Url" at bounding box center [685, 299] width 70 height 35
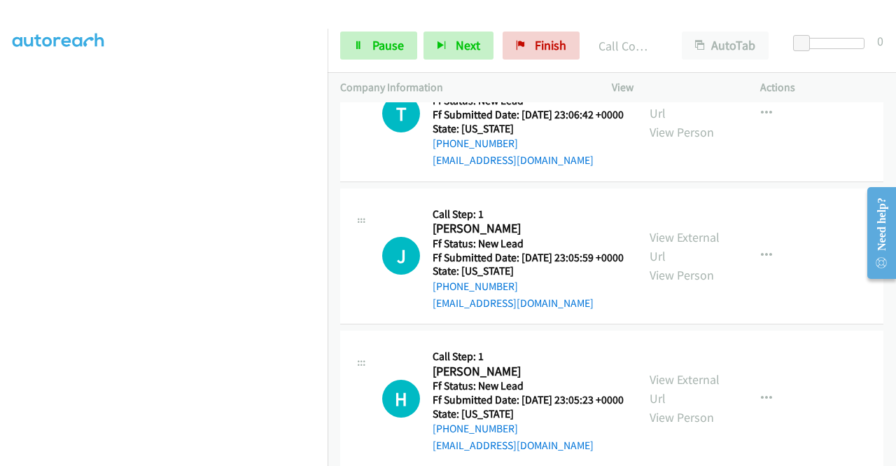
scroll to position [1980, 0]
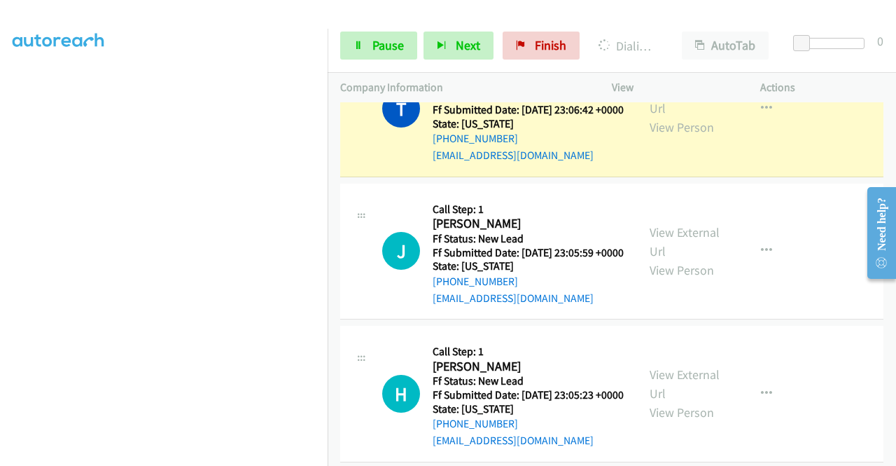
click at [644, 164] on div "View External Url View Person View External Url Email Schedule/Manage Callback …" at bounding box center [717, 108] width 161 height 111
click at [653, 116] on link "View External Url" at bounding box center [685, 98] width 70 height 35
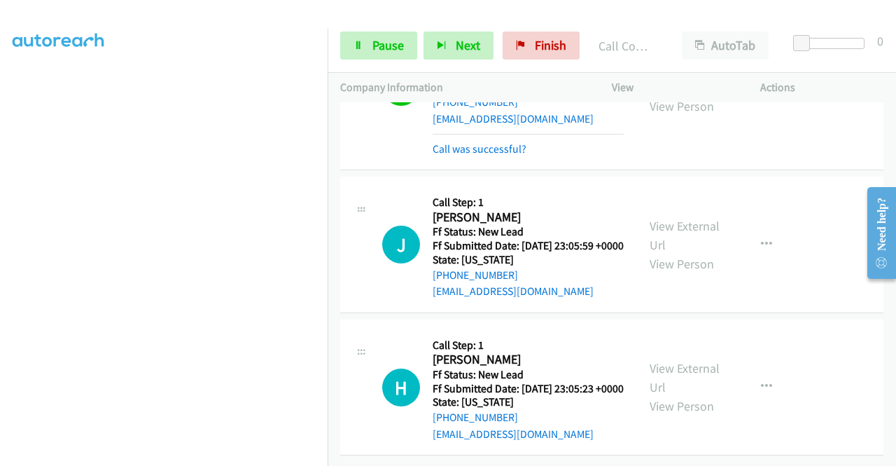
scroll to position [2163, 0]
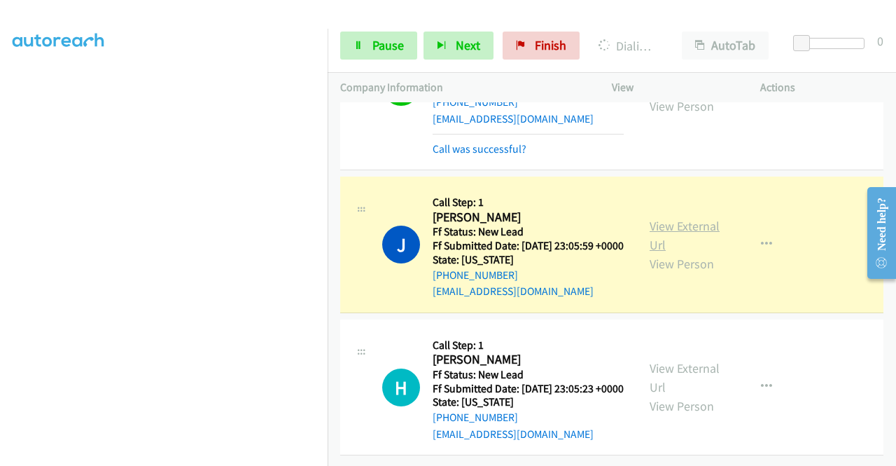
click at [658, 218] on link "View External Url" at bounding box center [685, 235] width 70 height 35
click at [394, 55] on link "Pause" at bounding box center [378, 46] width 77 height 28
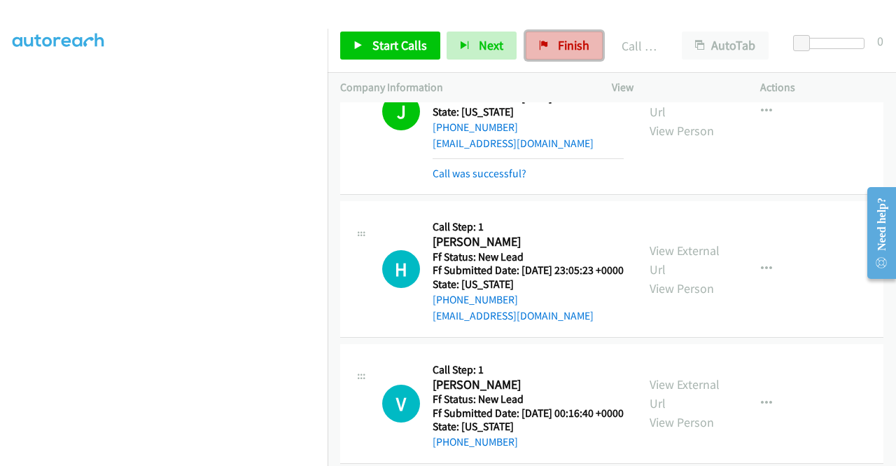
click at [558, 52] on span "Finish" at bounding box center [574, 45] width 32 height 16
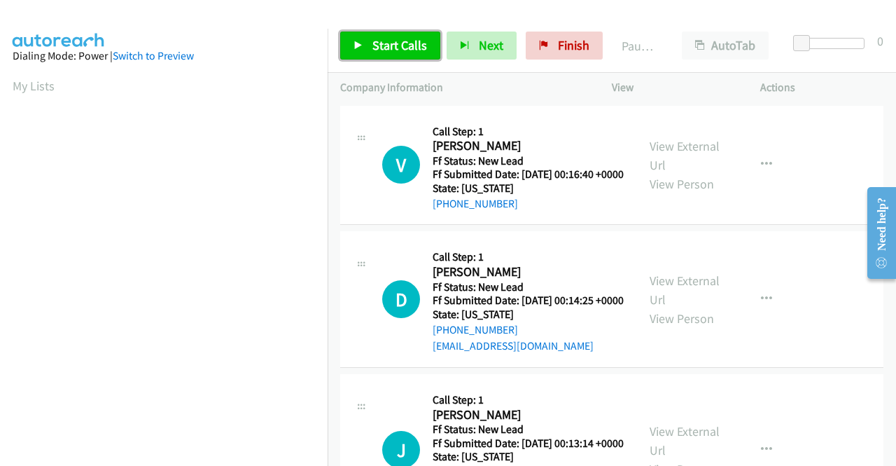
click at [389, 49] on span "Start Calls" at bounding box center [400, 45] width 55 height 16
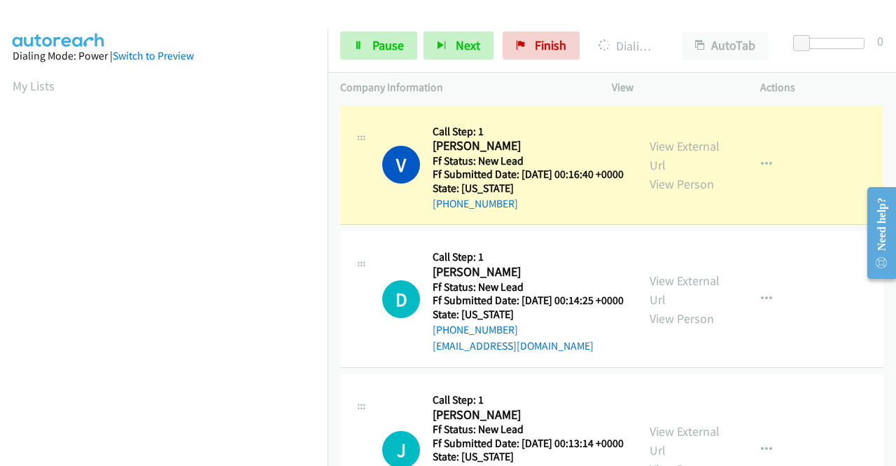
click at [688, 162] on div "View External Url View Person" at bounding box center [686, 165] width 73 height 57
click at [676, 154] on link "View External Url" at bounding box center [685, 155] width 70 height 35
click at [0, 186] on aside "Dialing Mode: Power | Switch to Preview My Lists" at bounding box center [164, 416] width 328 height 775
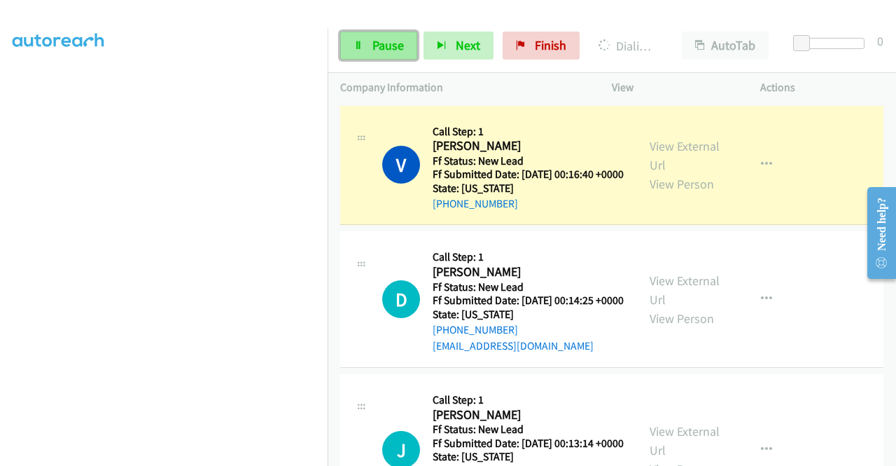
click at [396, 43] on span "Pause" at bounding box center [389, 45] width 32 height 16
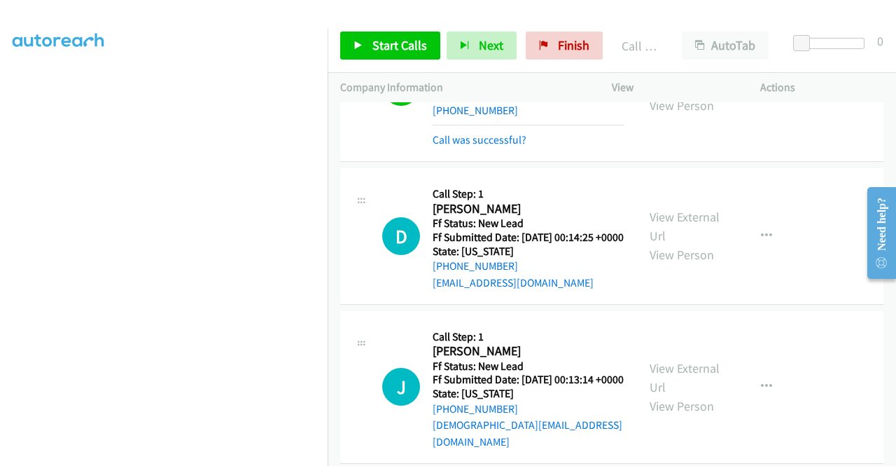
scroll to position [102, 0]
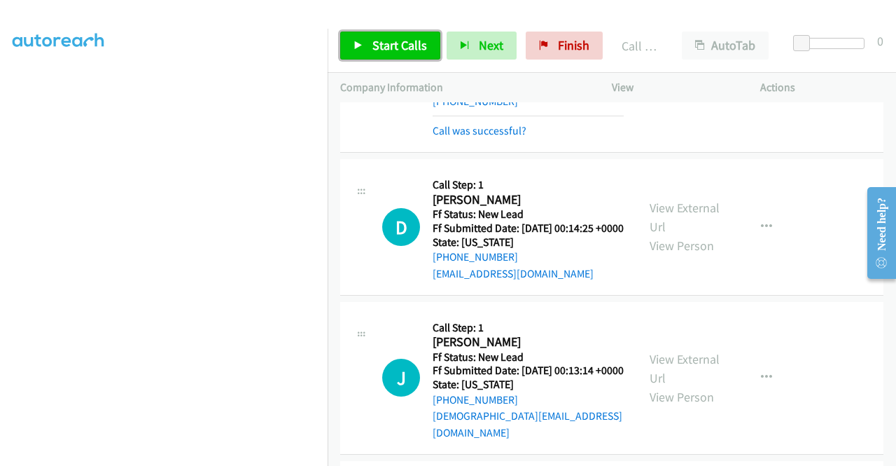
click at [389, 41] on span "Start Calls" at bounding box center [400, 45] width 55 height 16
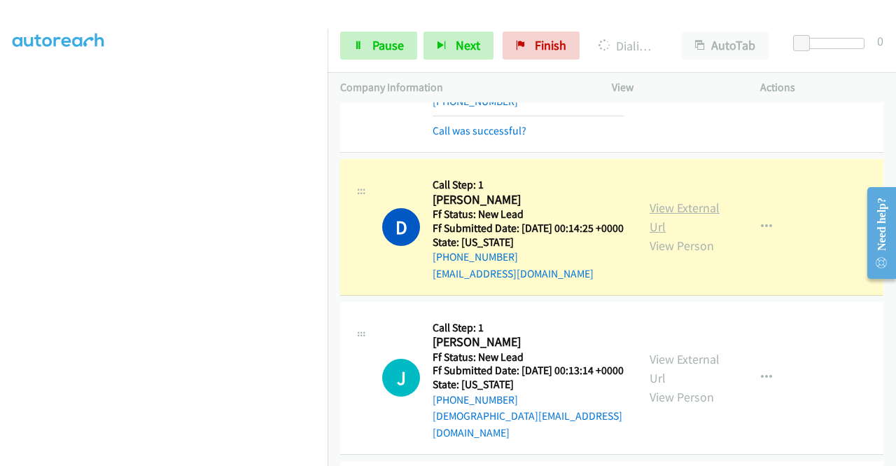
click at [656, 225] on link "View External Url" at bounding box center [685, 217] width 70 height 35
click at [0, 144] on aside "Dialing Mode: Power | Switch to Preview My Lists" at bounding box center [164, 106] width 328 height 775
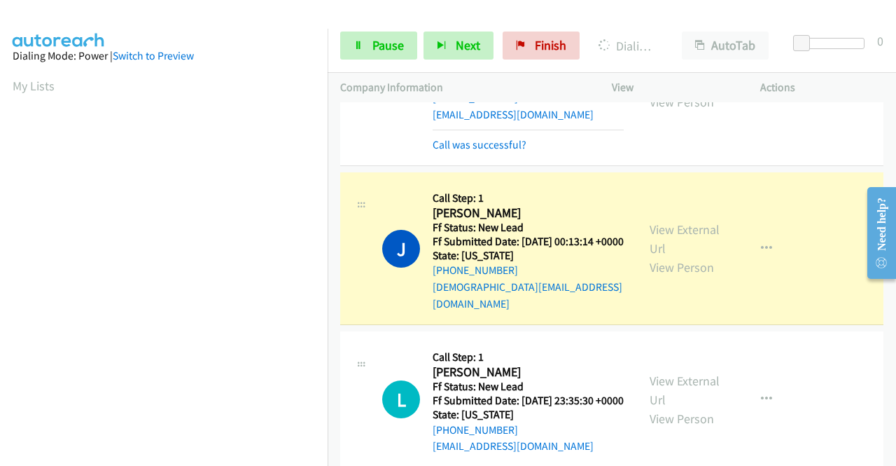
scroll to position [280, 0]
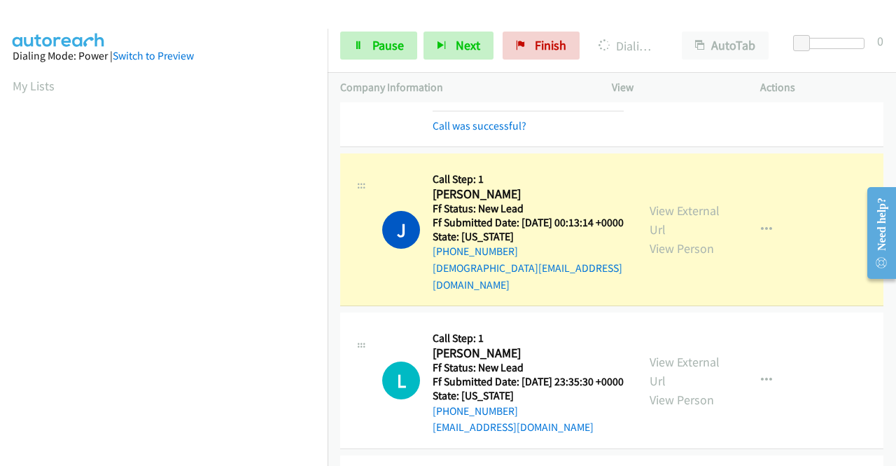
click at [662, 222] on div "View External Url View Person View External Url Email Schedule/Manage Callback …" at bounding box center [717, 229] width 161 height 127
click at [660, 230] on link "View External Url" at bounding box center [685, 219] width 70 height 35
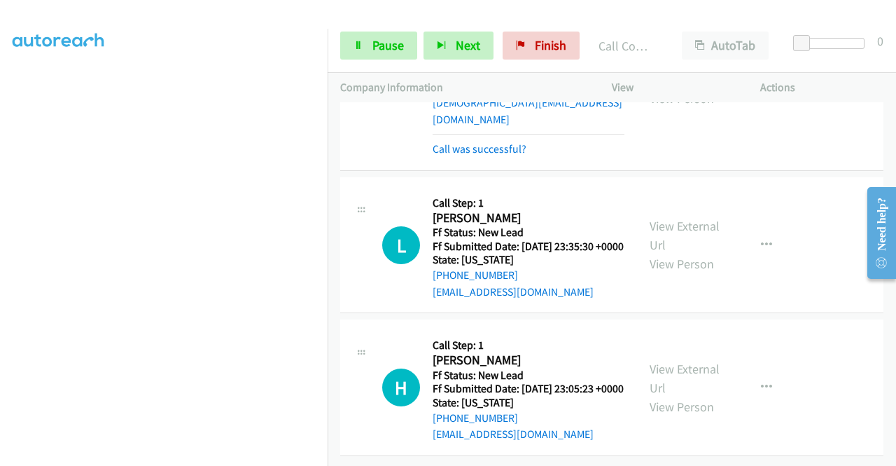
scroll to position [506, 0]
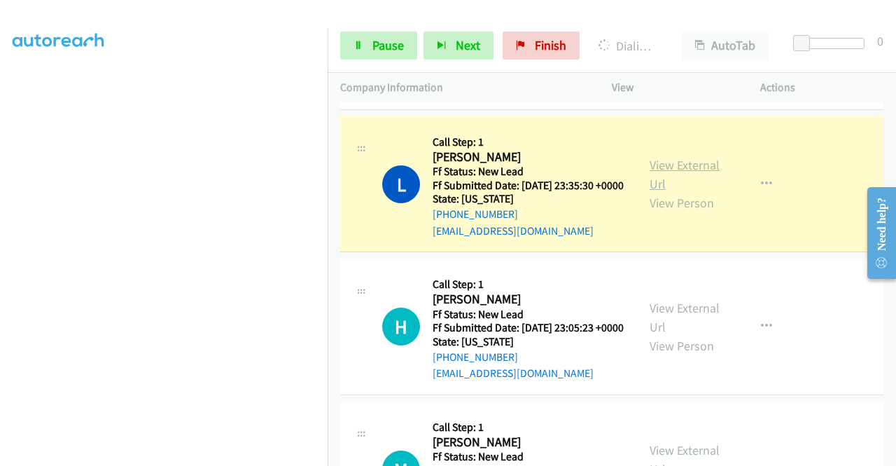
click at [672, 192] on link "View External Url" at bounding box center [685, 174] width 70 height 35
click at [328, 173] on td "L Callback Scheduled Call Step: 1 [PERSON_NAME] America/Los_Angeles Ff Status: …" at bounding box center [612, 184] width 569 height 143
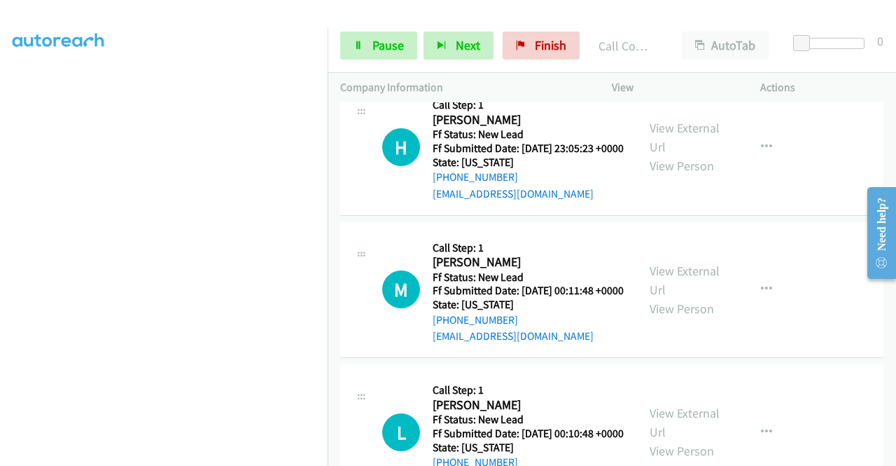
scroll to position [730, 0]
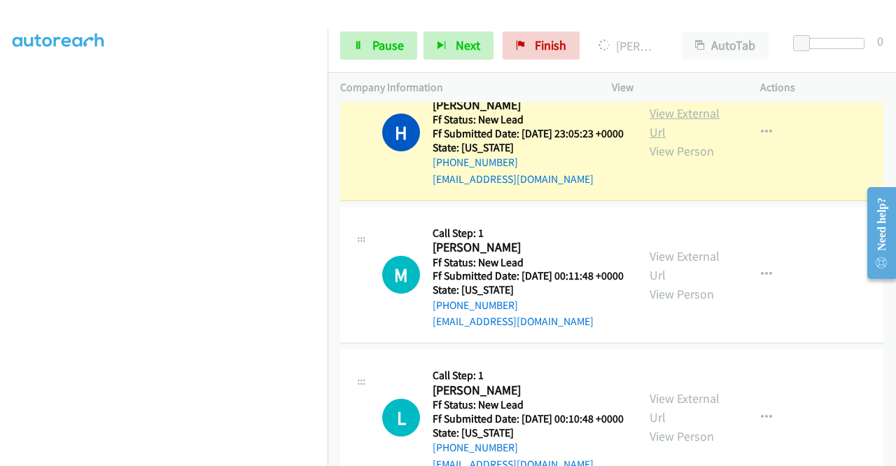
click at [693, 140] on link "View External Url" at bounding box center [685, 122] width 70 height 35
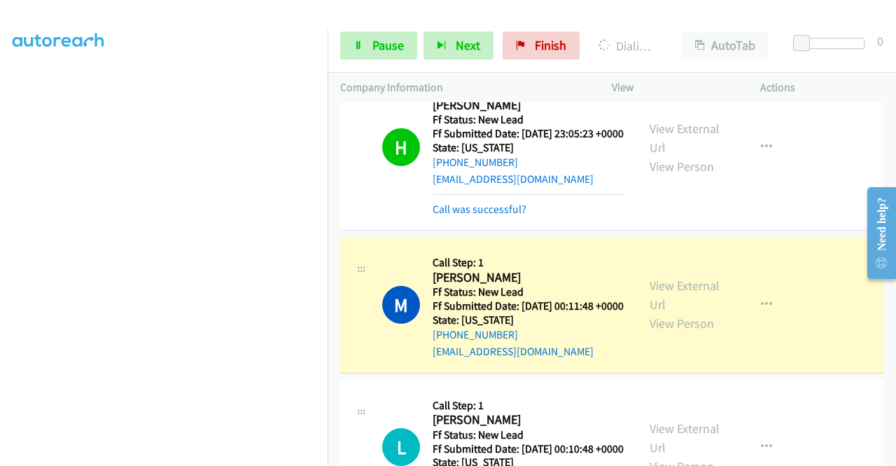
click at [693, 333] on div "View External Url View Person" at bounding box center [686, 304] width 73 height 57
click at [685, 312] on link "View External Url" at bounding box center [685, 294] width 70 height 35
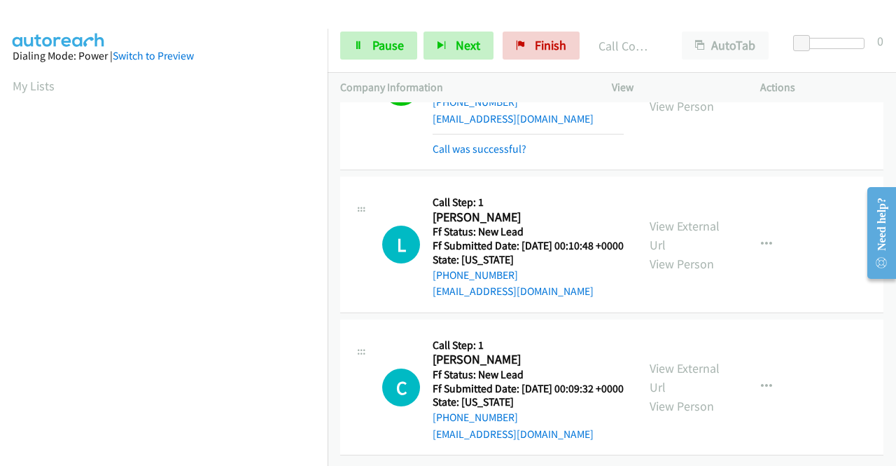
scroll to position [1049, 0]
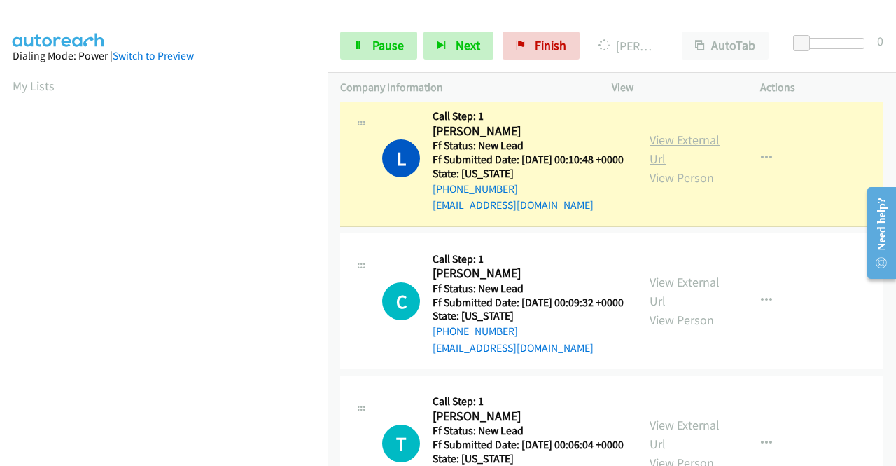
click at [675, 167] on link "View External Url" at bounding box center [685, 149] width 70 height 35
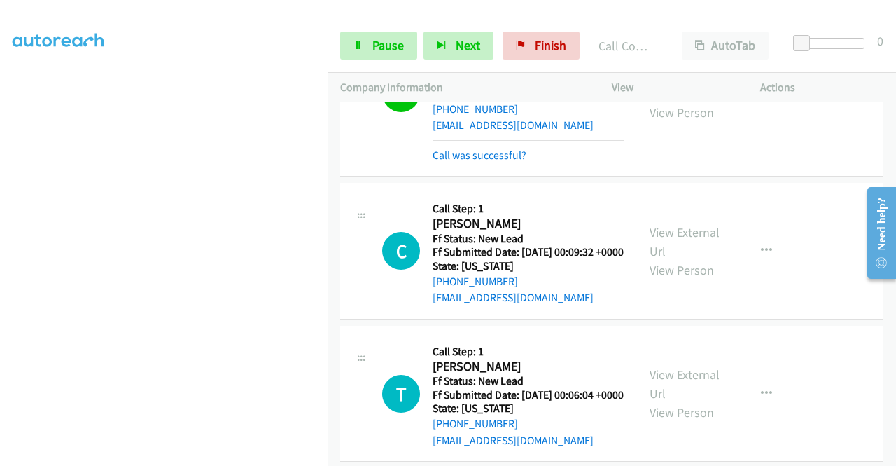
scroll to position [1133, 0]
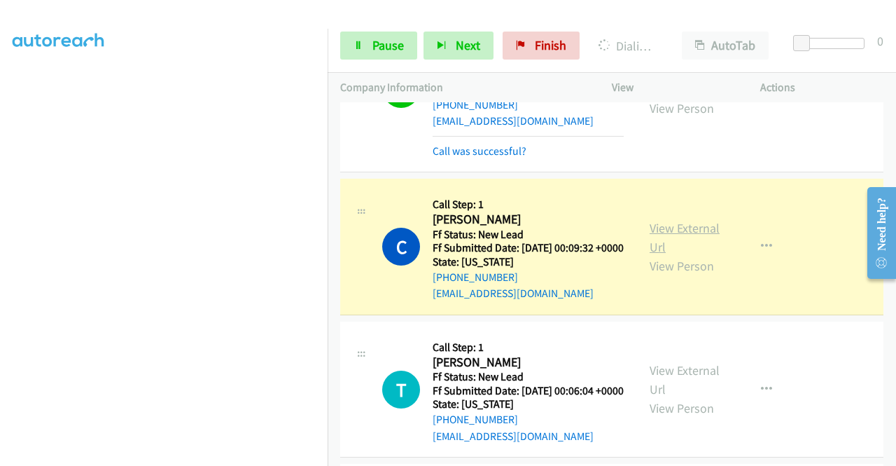
click at [683, 255] on link "View External Url" at bounding box center [685, 237] width 70 height 35
click at [366, 56] on link "Pause" at bounding box center [378, 46] width 77 height 28
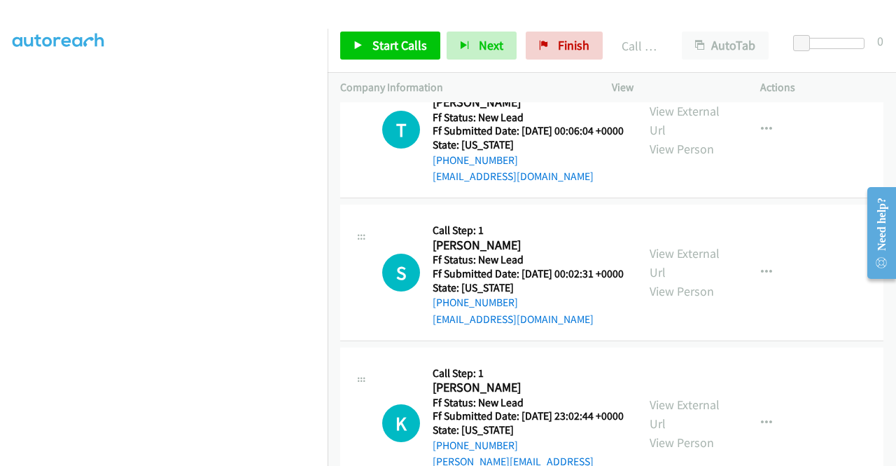
scroll to position [1450, 0]
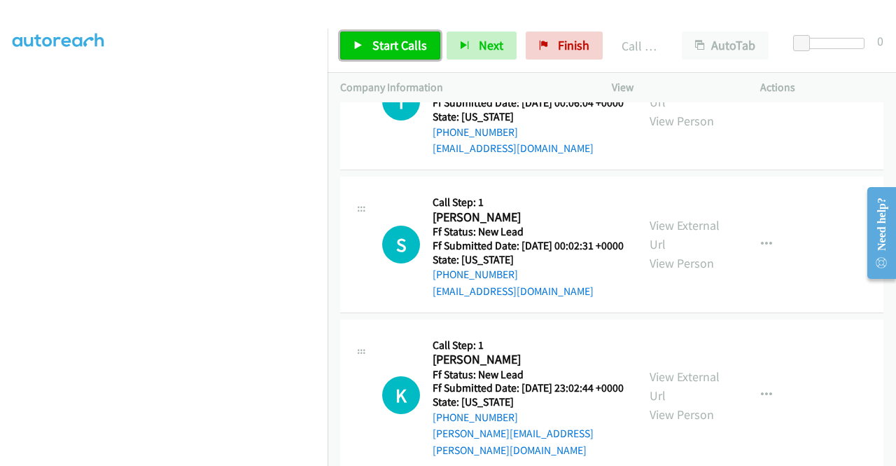
click at [377, 44] on span "Start Calls" at bounding box center [400, 45] width 55 height 16
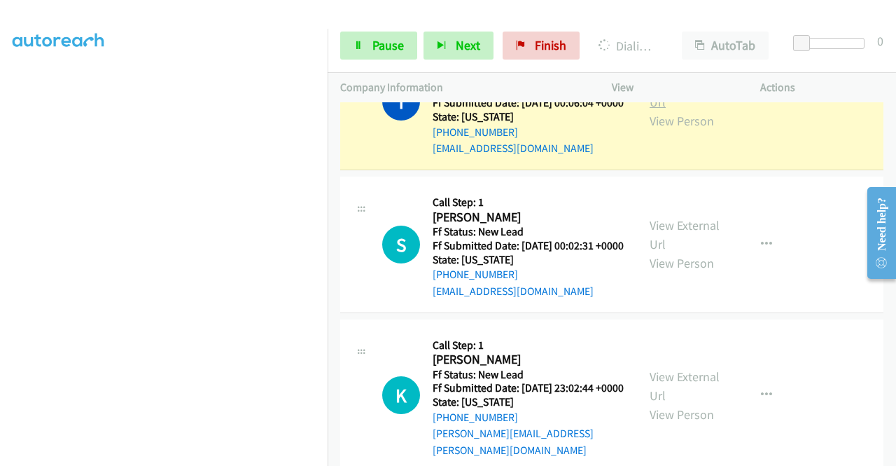
click at [707, 110] on link "View External Url" at bounding box center [685, 92] width 70 height 35
click at [0, 158] on aside "Dialing Mode: Power | Switch to Preview My Lists" at bounding box center [164, 106] width 328 height 775
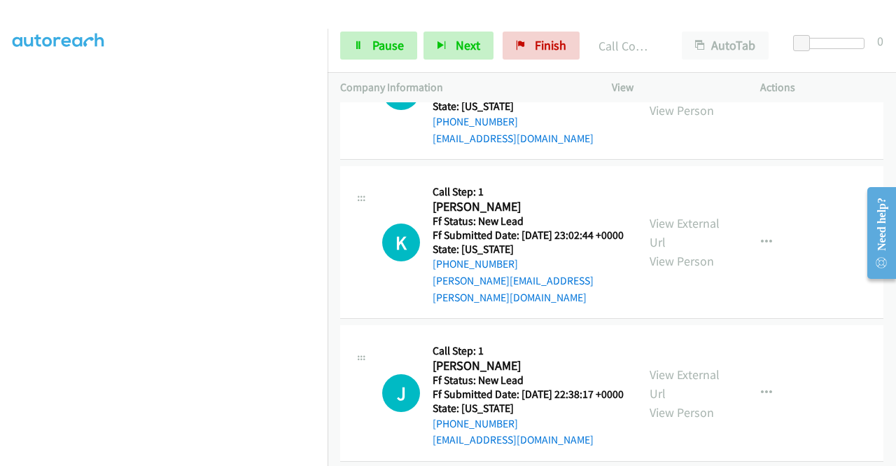
scroll to position [1646, 0]
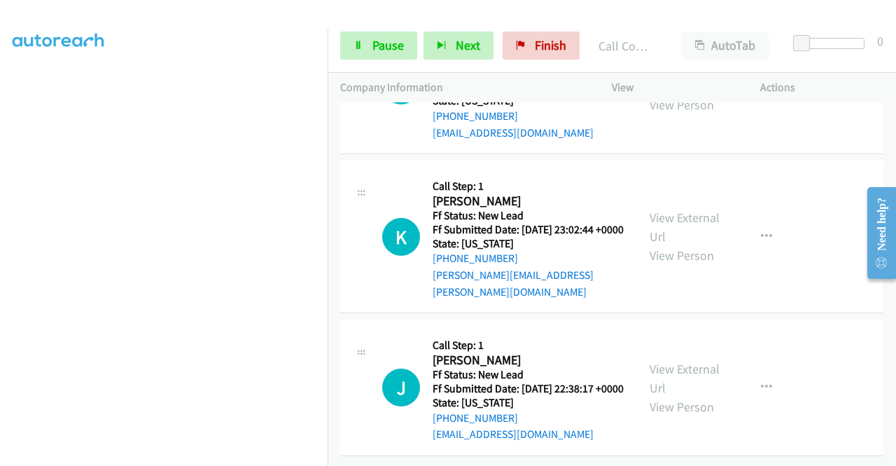
click at [658, 94] on link "View External Url" at bounding box center [685, 76] width 70 height 35
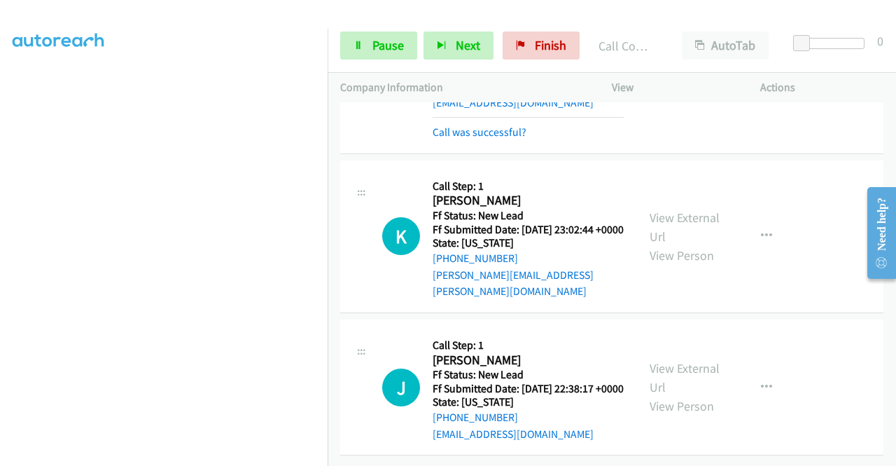
scroll to position [1806, 0]
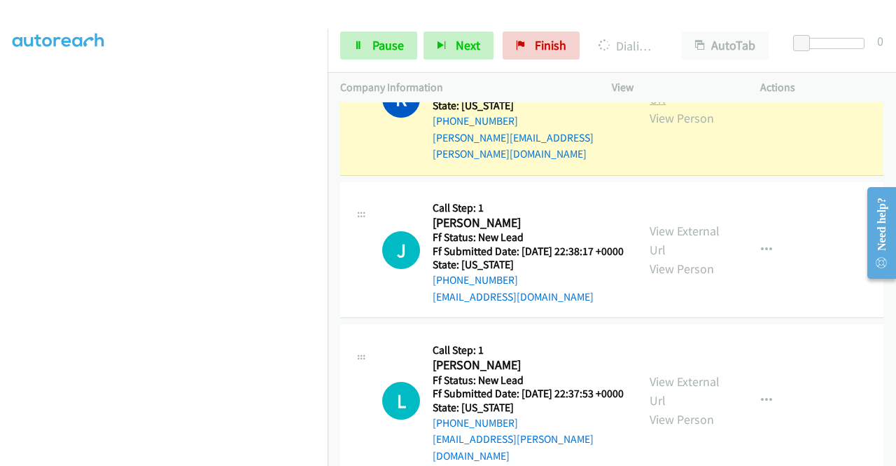
click at [674, 107] on link "View External Url" at bounding box center [685, 89] width 70 height 35
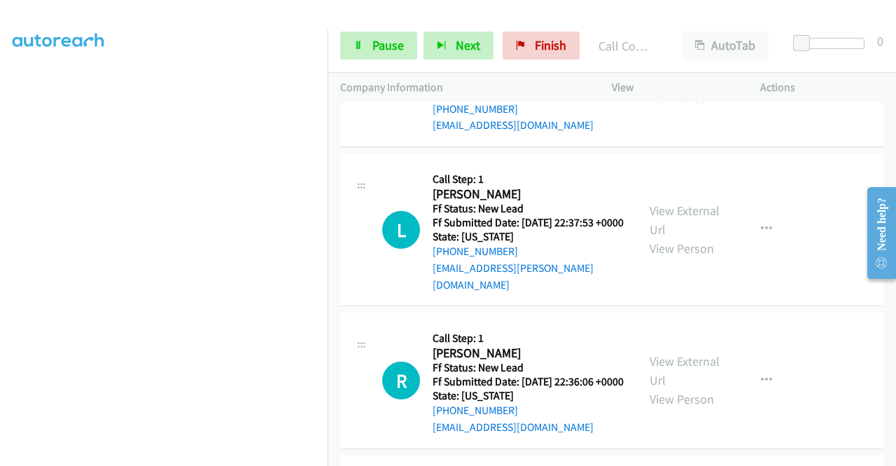
scroll to position [2021, 0]
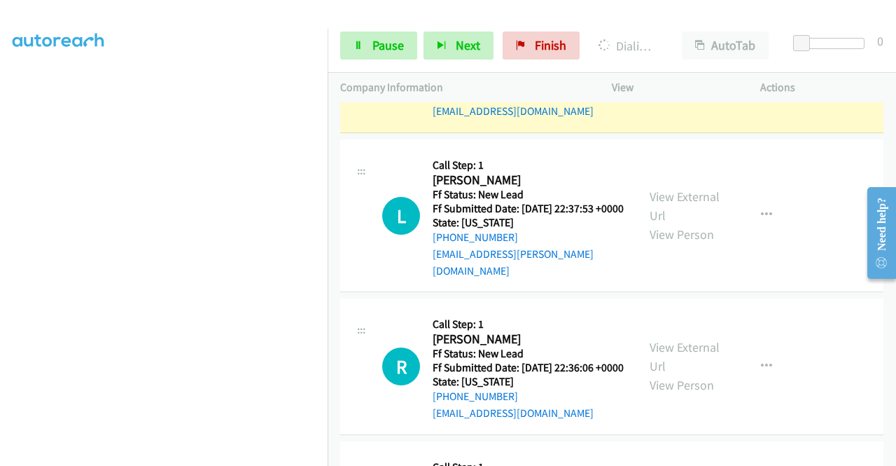
click at [658, 73] on link "View External Url" at bounding box center [685, 55] width 70 height 35
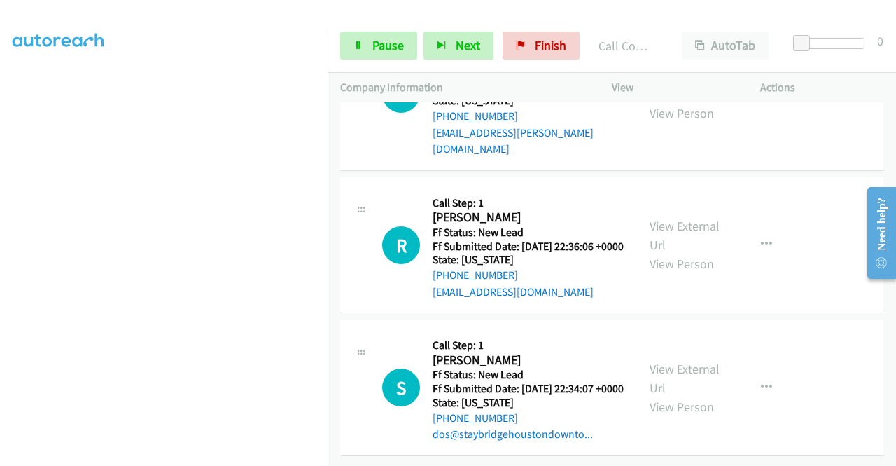
scroll to position [2198, 0]
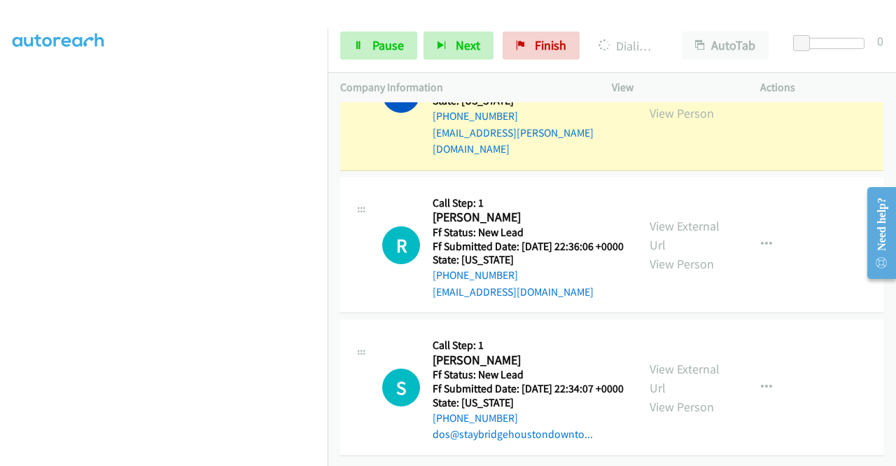
click at [679, 102] on link "View External Url" at bounding box center [685, 84] width 70 height 35
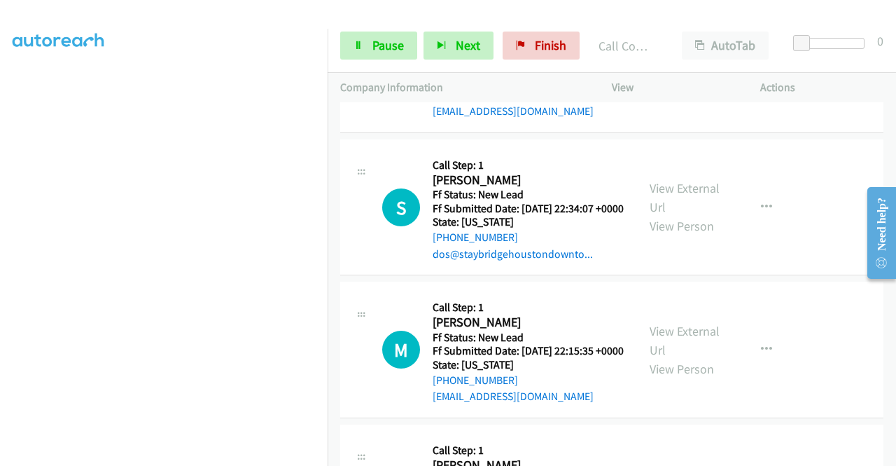
scroll to position [2403, 0]
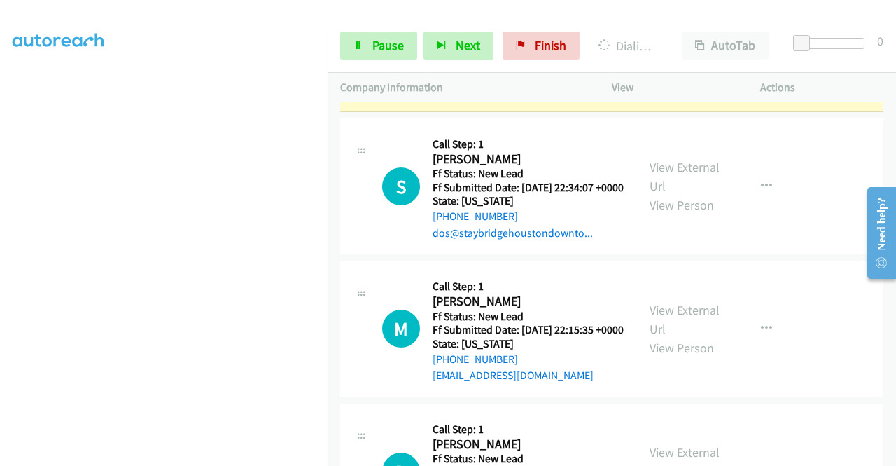
click at [669, 52] on link "View External Url" at bounding box center [685, 34] width 70 height 35
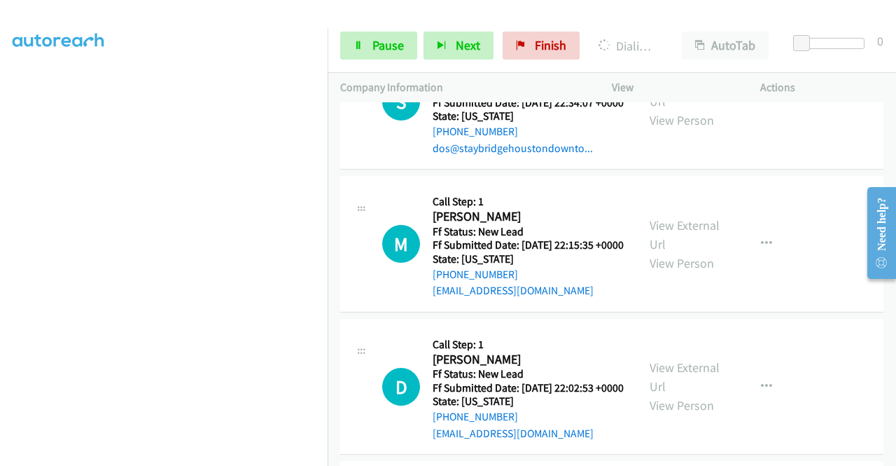
scroll to position [2515, 0]
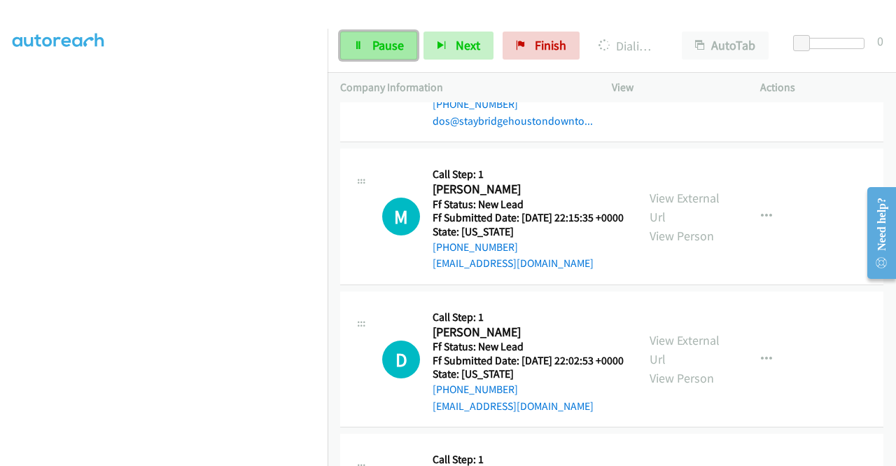
click at [398, 41] on span "Pause" at bounding box center [389, 45] width 32 height 16
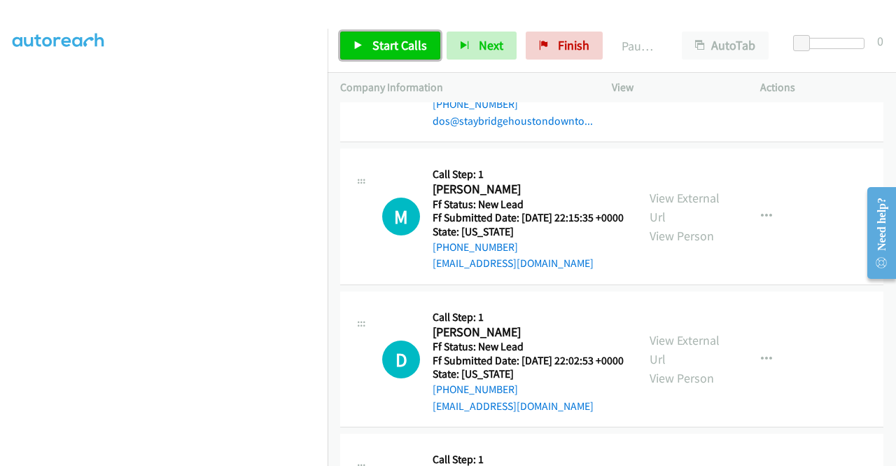
click at [398, 41] on span "Start Calls" at bounding box center [400, 45] width 55 height 16
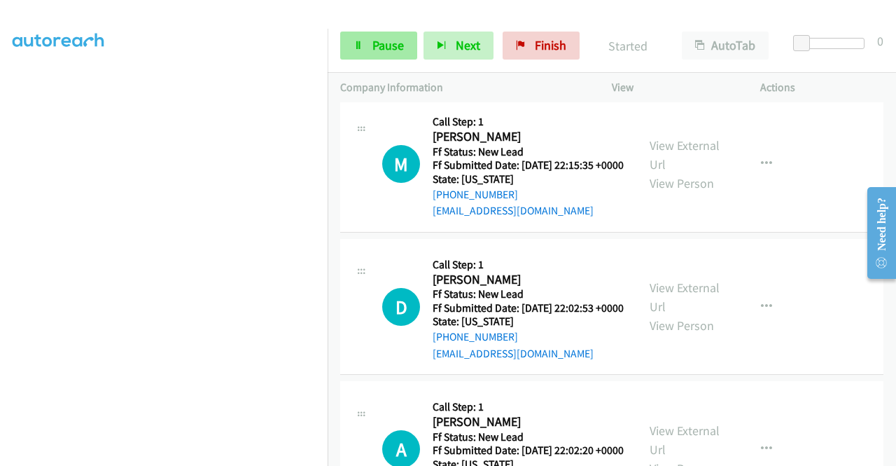
scroll to position [2597, 0]
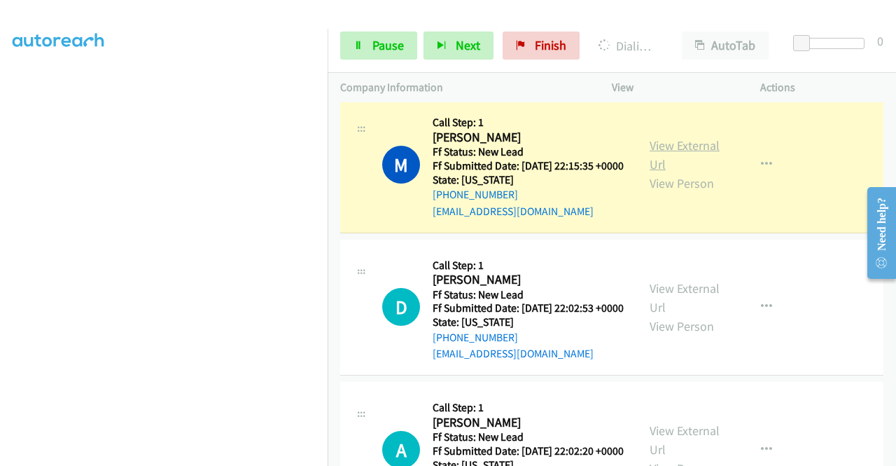
click at [676, 172] on link "View External Url" at bounding box center [685, 154] width 70 height 35
click at [368, 59] on link "Pause" at bounding box center [378, 46] width 77 height 28
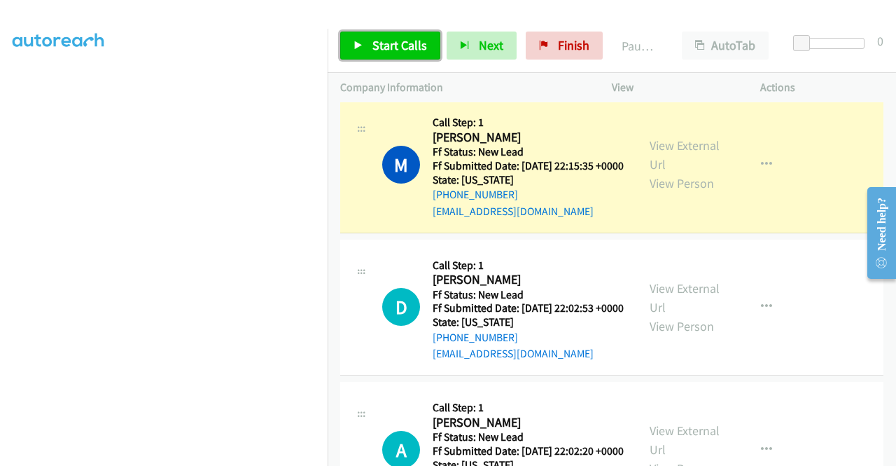
click at [368, 53] on link "Start Calls" at bounding box center [390, 46] width 100 height 28
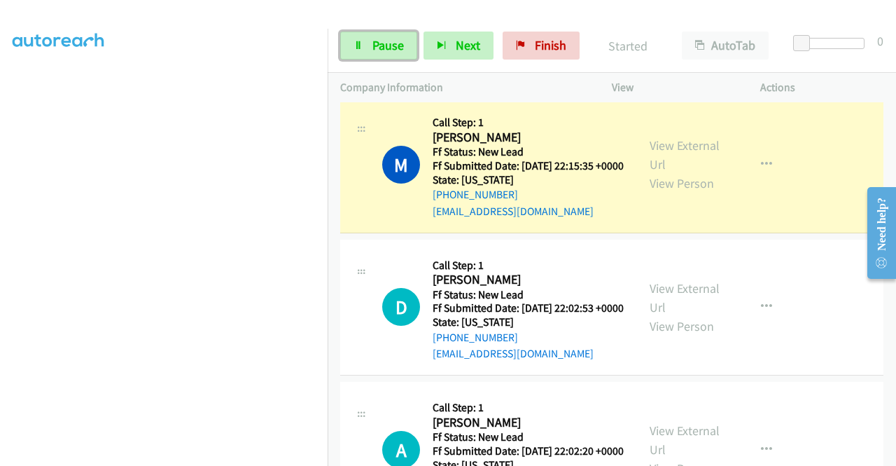
click at [368, 53] on link "Pause" at bounding box center [378, 46] width 77 height 28
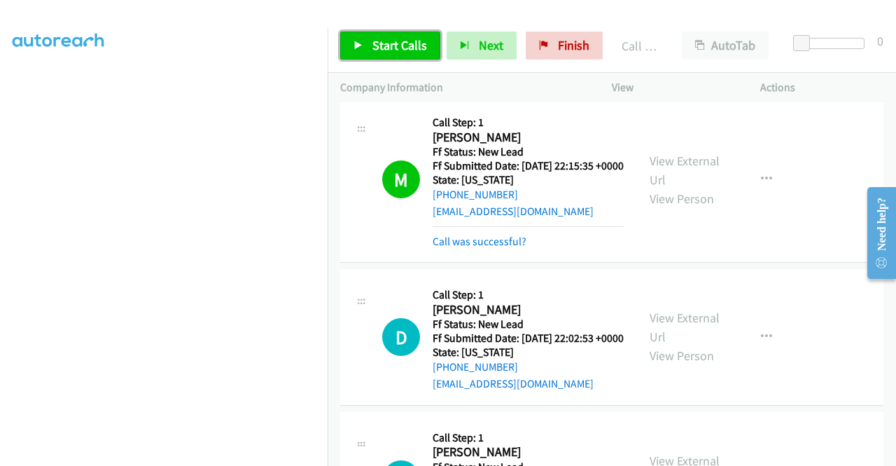
click at [418, 44] on span "Start Calls" at bounding box center [400, 45] width 55 height 16
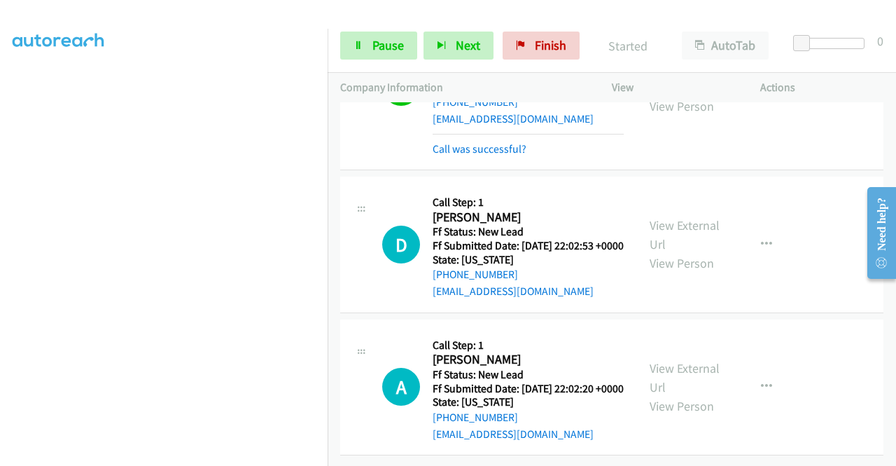
scroll to position [2831, 0]
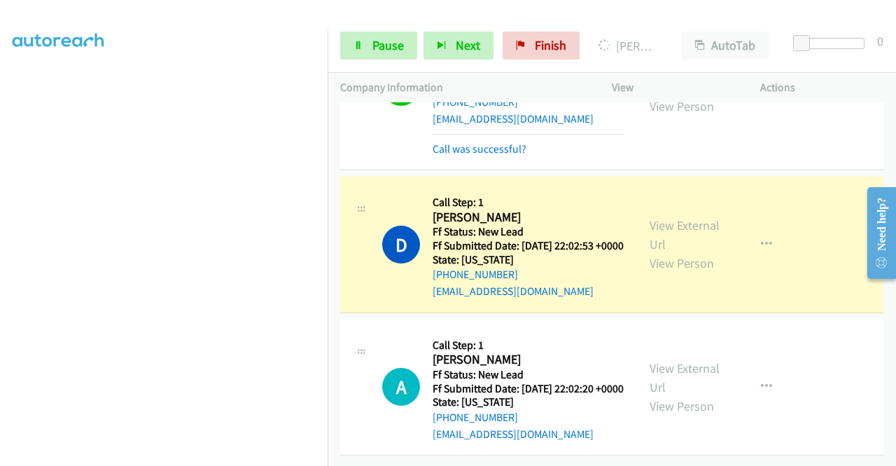
click at [651, 243] on div "View External Url View Person View External Url Email Schedule/Manage Callback …" at bounding box center [717, 244] width 161 height 111
click at [662, 252] on link "View External Url" at bounding box center [685, 234] width 70 height 35
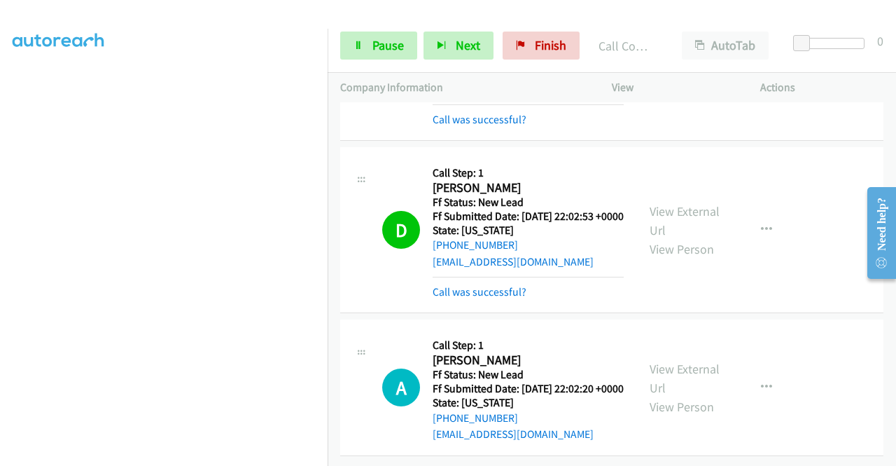
scroll to position [2920, 0]
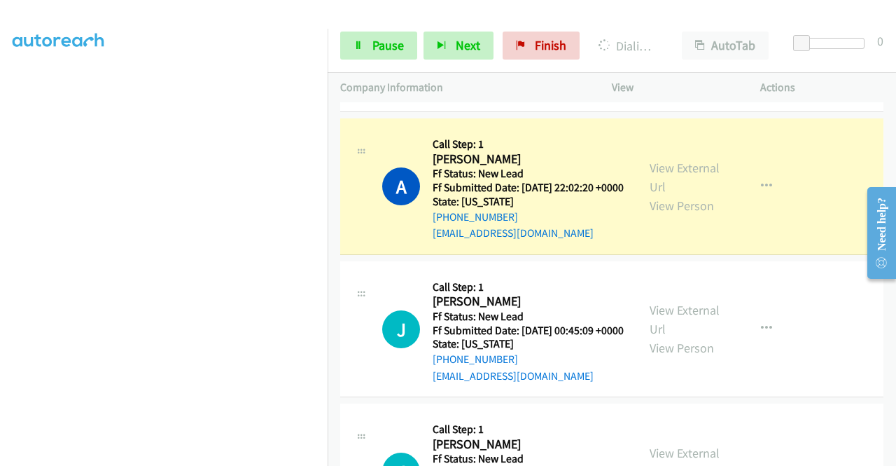
click at [689, 215] on div "View External Url View Person" at bounding box center [686, 186] width 73 height 57
click at [668, 195] on link "View External Url" at bounding box center [685, 177] width 70 height 35
click at [362, 43] on icon at bounding box center [359, 46] width 10 height 10
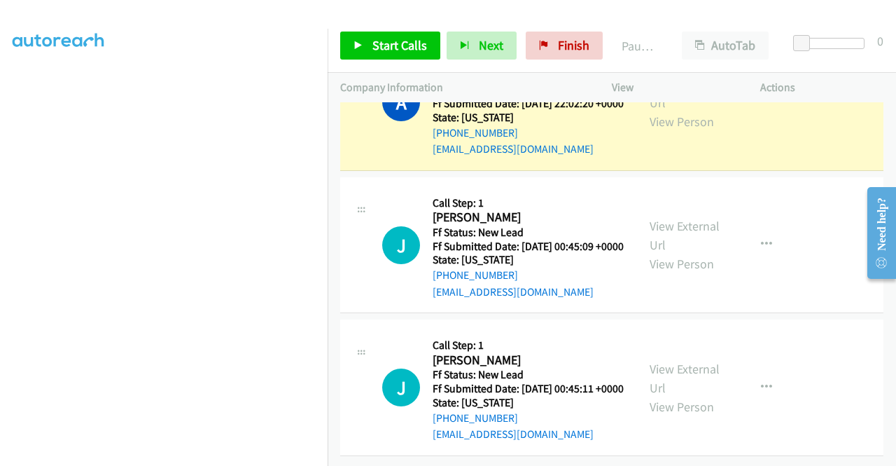
scroll to position [3035, 0]
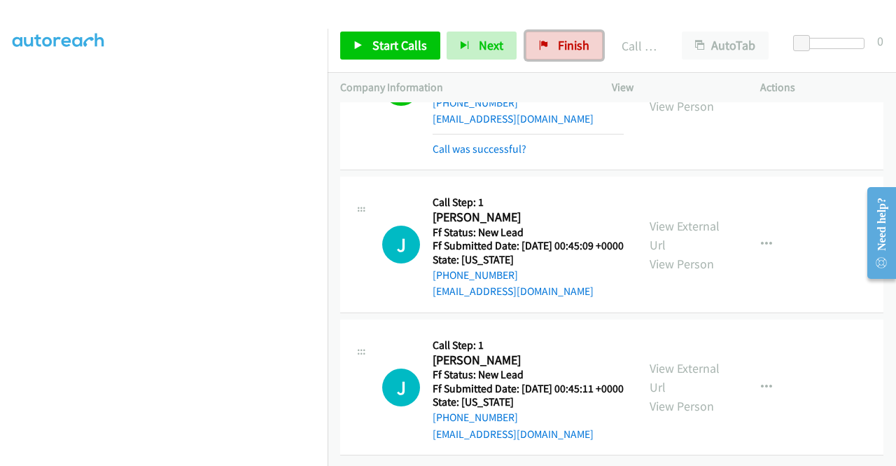
click at [551, 58] on link "Finish" at bounding box center [564, 46] width 77 height 28
